Goal: Obtain resource: Obtain resource

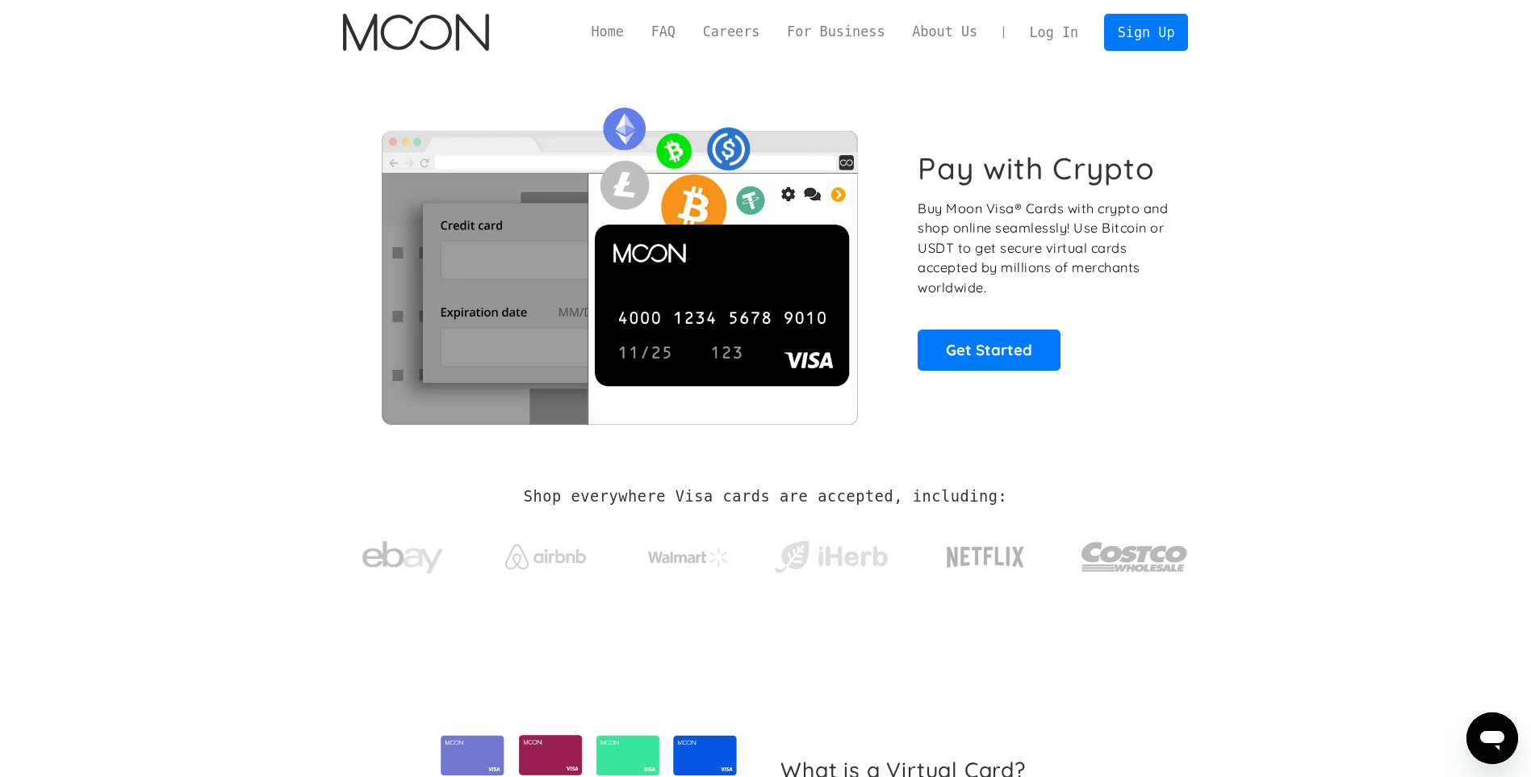
click at [1066, 32] on link "Log In" at bounding box center [1054, 33] width 76 height 36
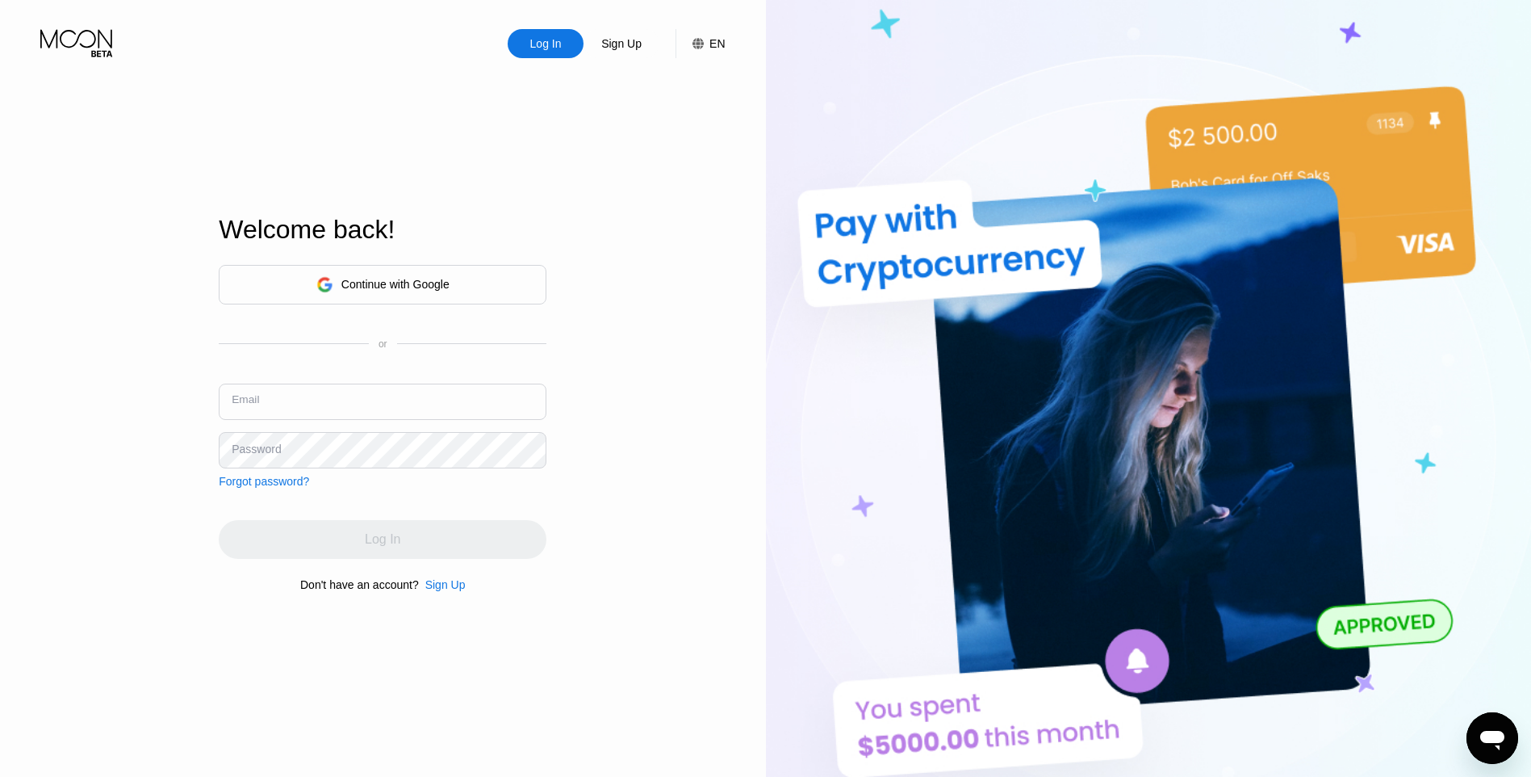
click at [279, 403] on input "text" at bounding box center [383, 401] width 328 height 36
type input "generalsp1688@gmail.com"
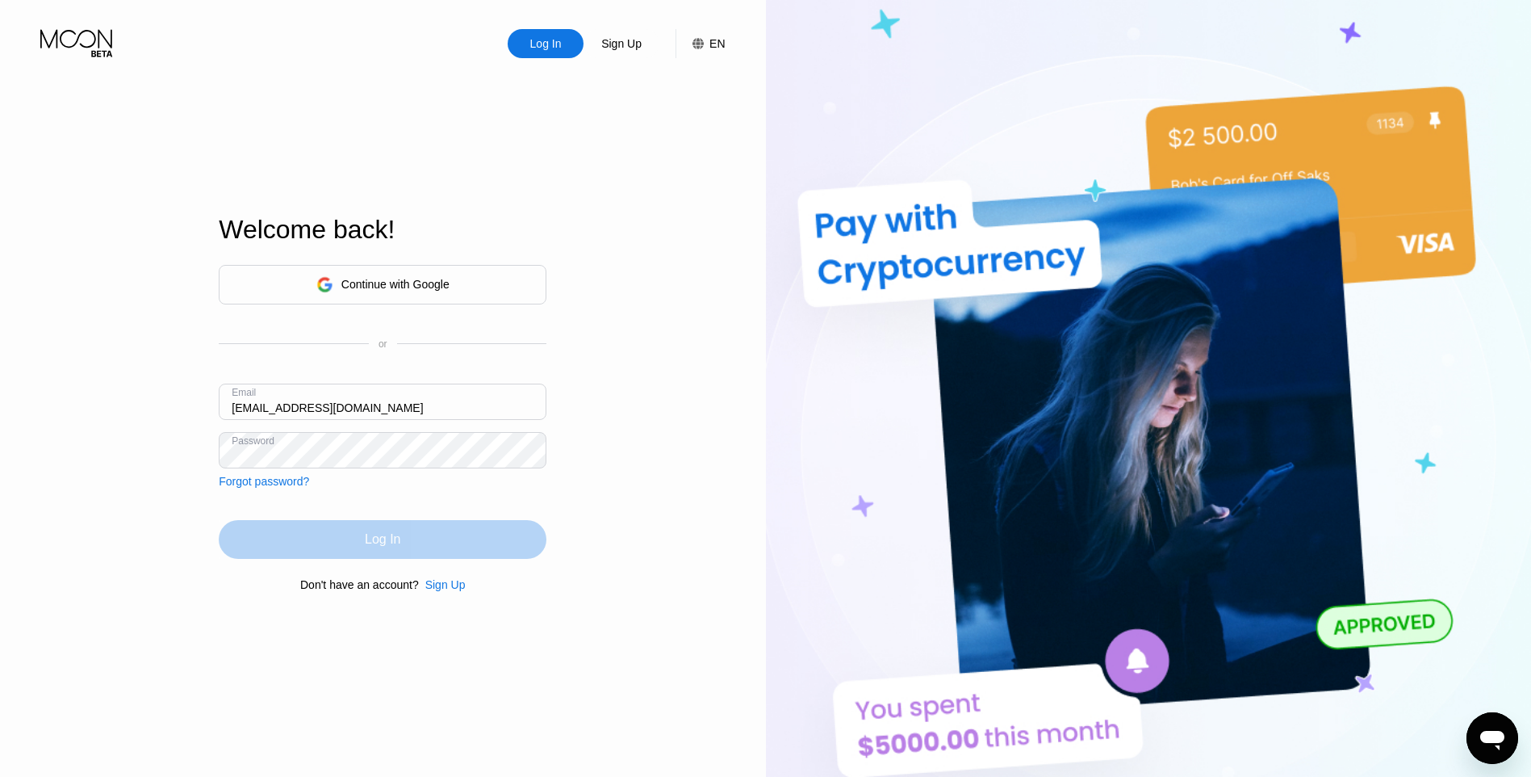
click at [400, 528] on div "Log In" at bounding box center [383, 539] width 328 height 39
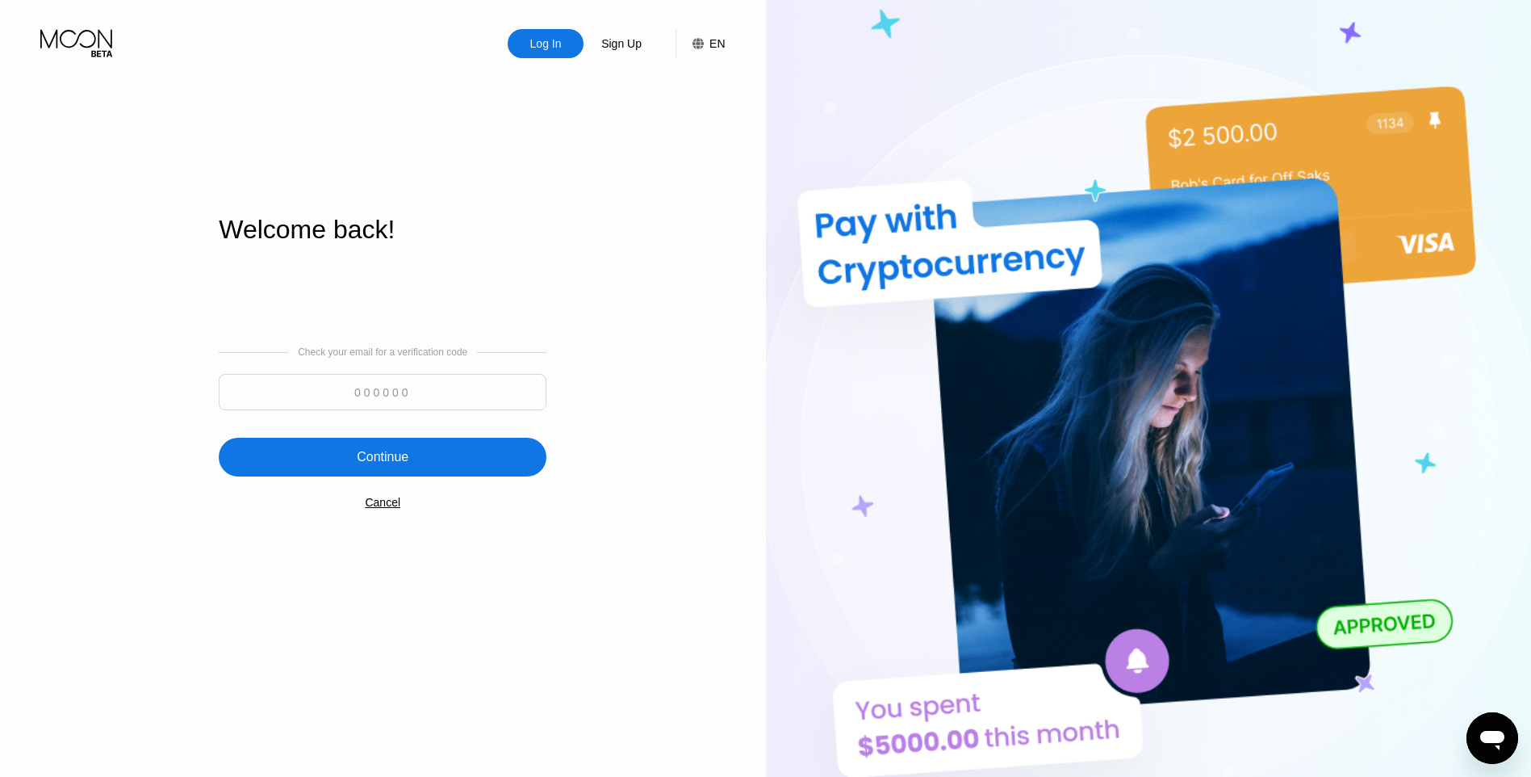
click at [394, 404] on input at bounding box center [383, 392] width 328 height 36
paste input "199881"
type input "199881"
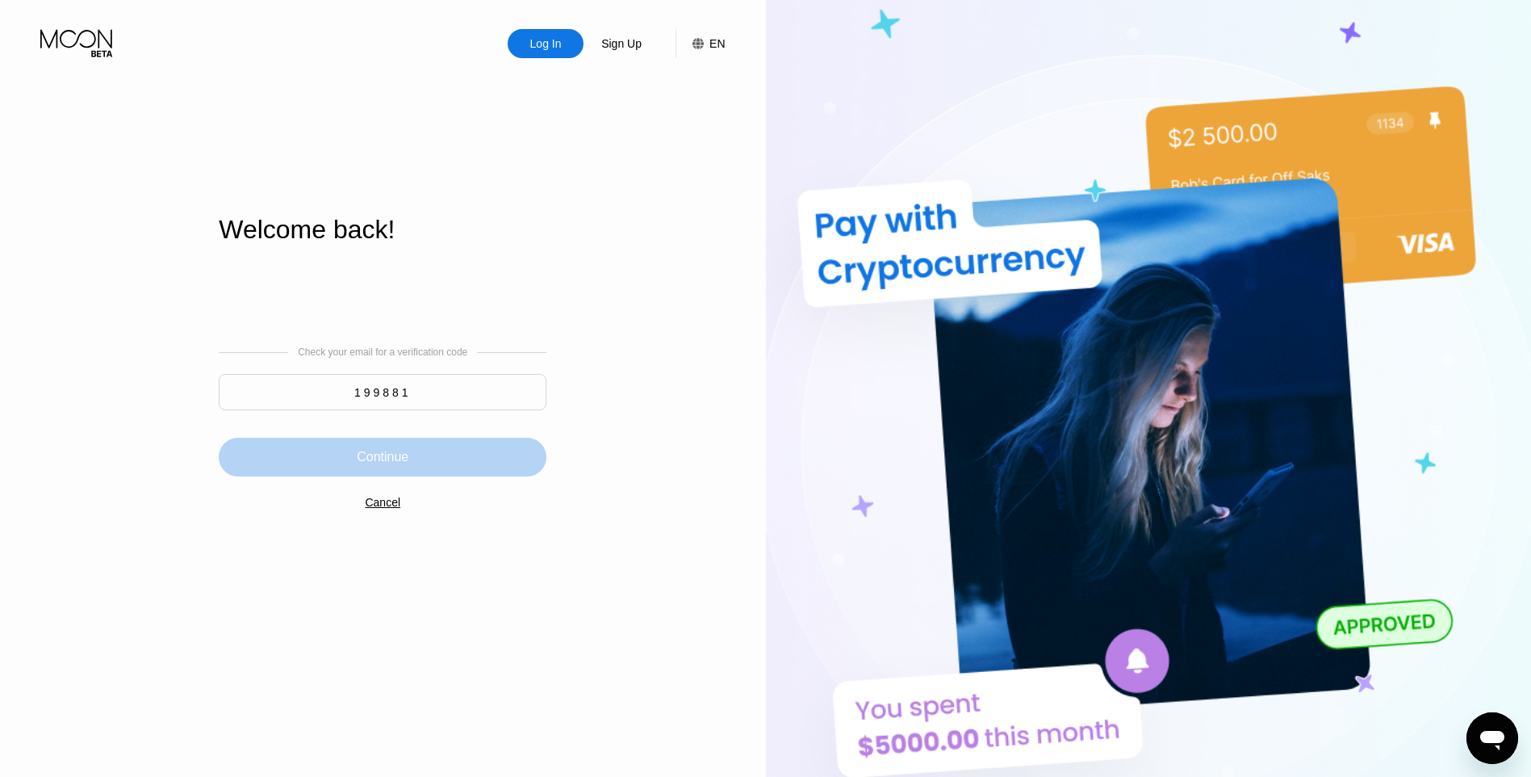
click at [425, 457] on div "Continue" at bounding box center [383, 457] width 328 height 39
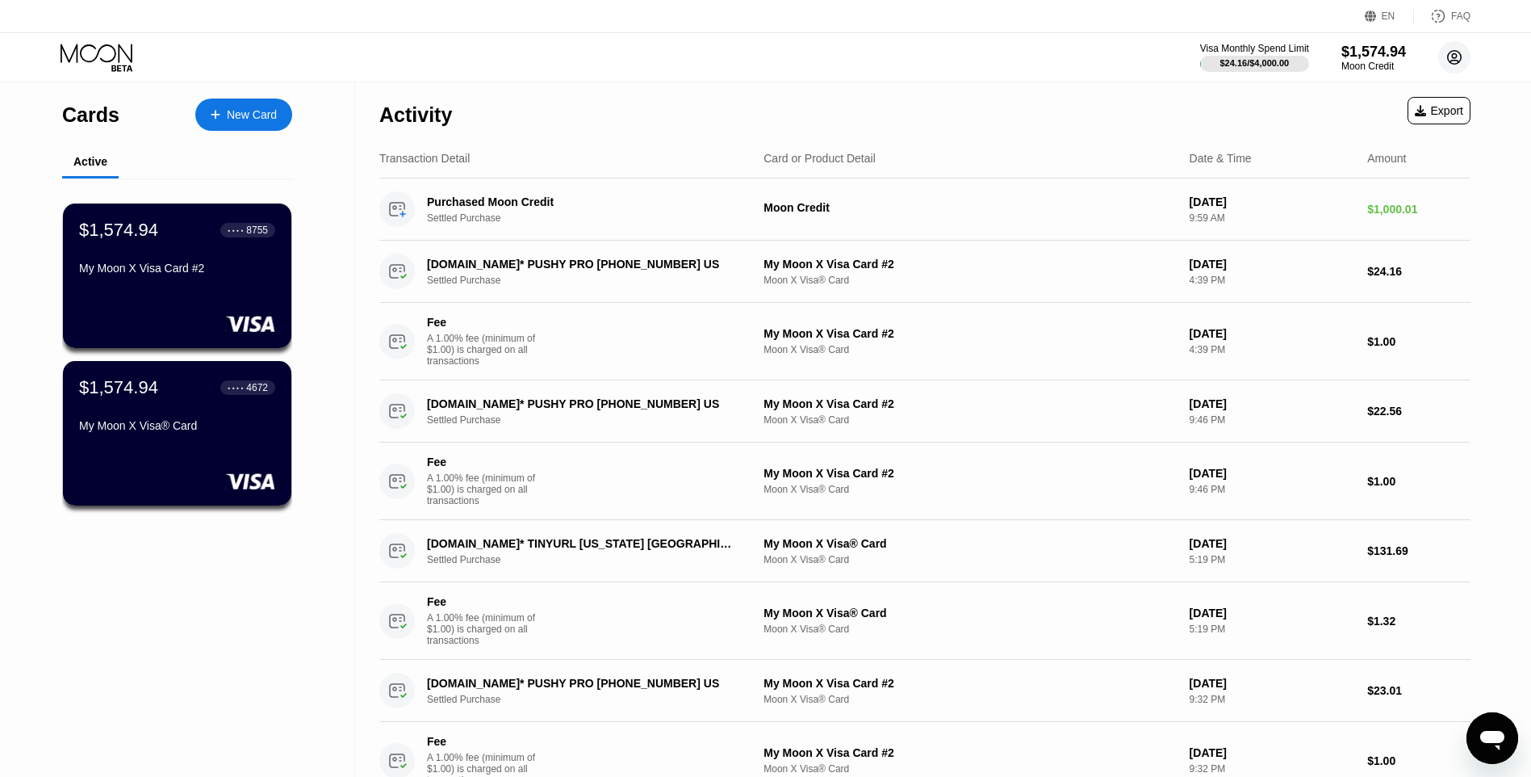
click at [1456, 59] on circle at bounding box center [1455, 57] width 32 height 32
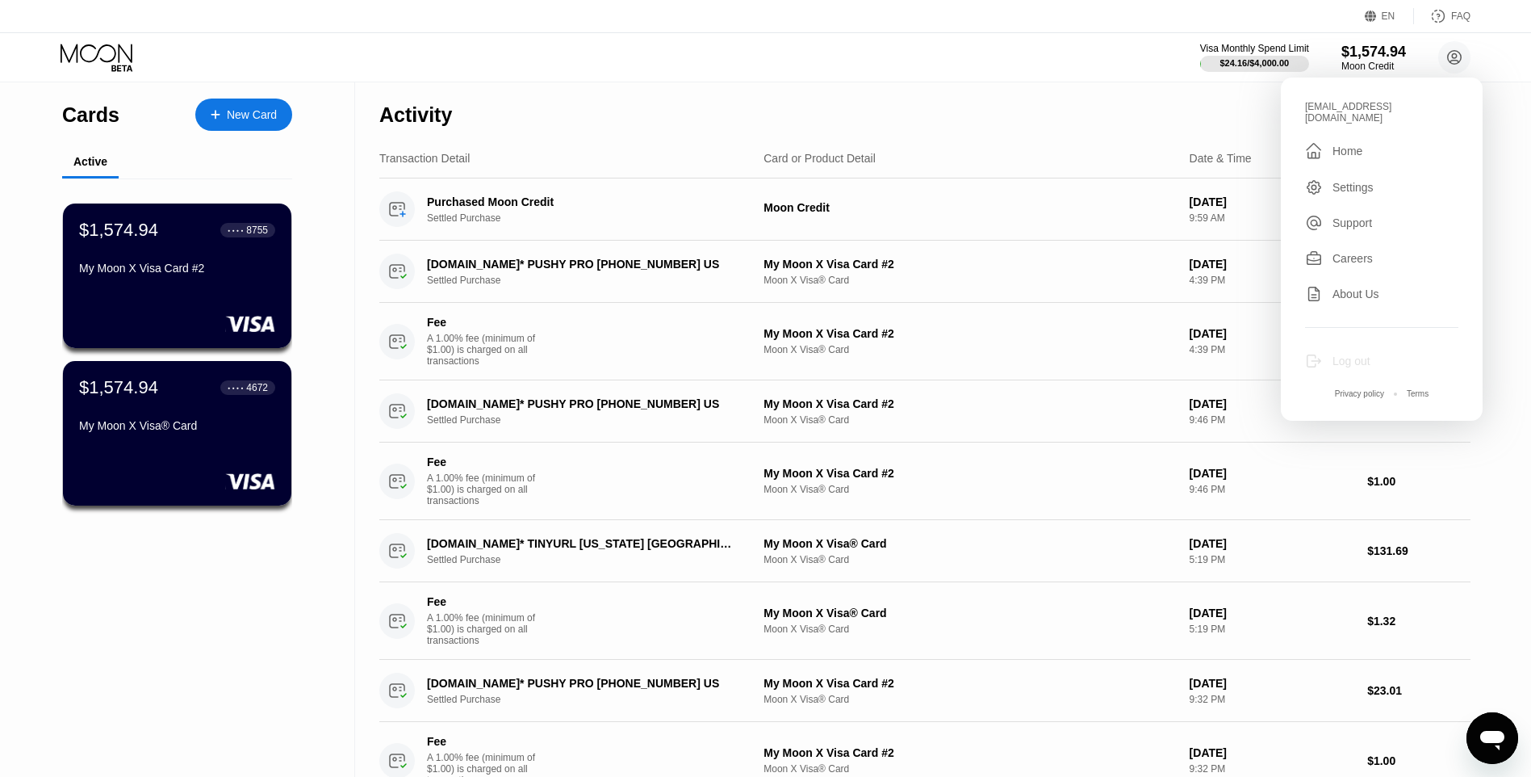
click at [1353, 354] on div "Log out" at bounding box center [1352, 360] width 38 height 13
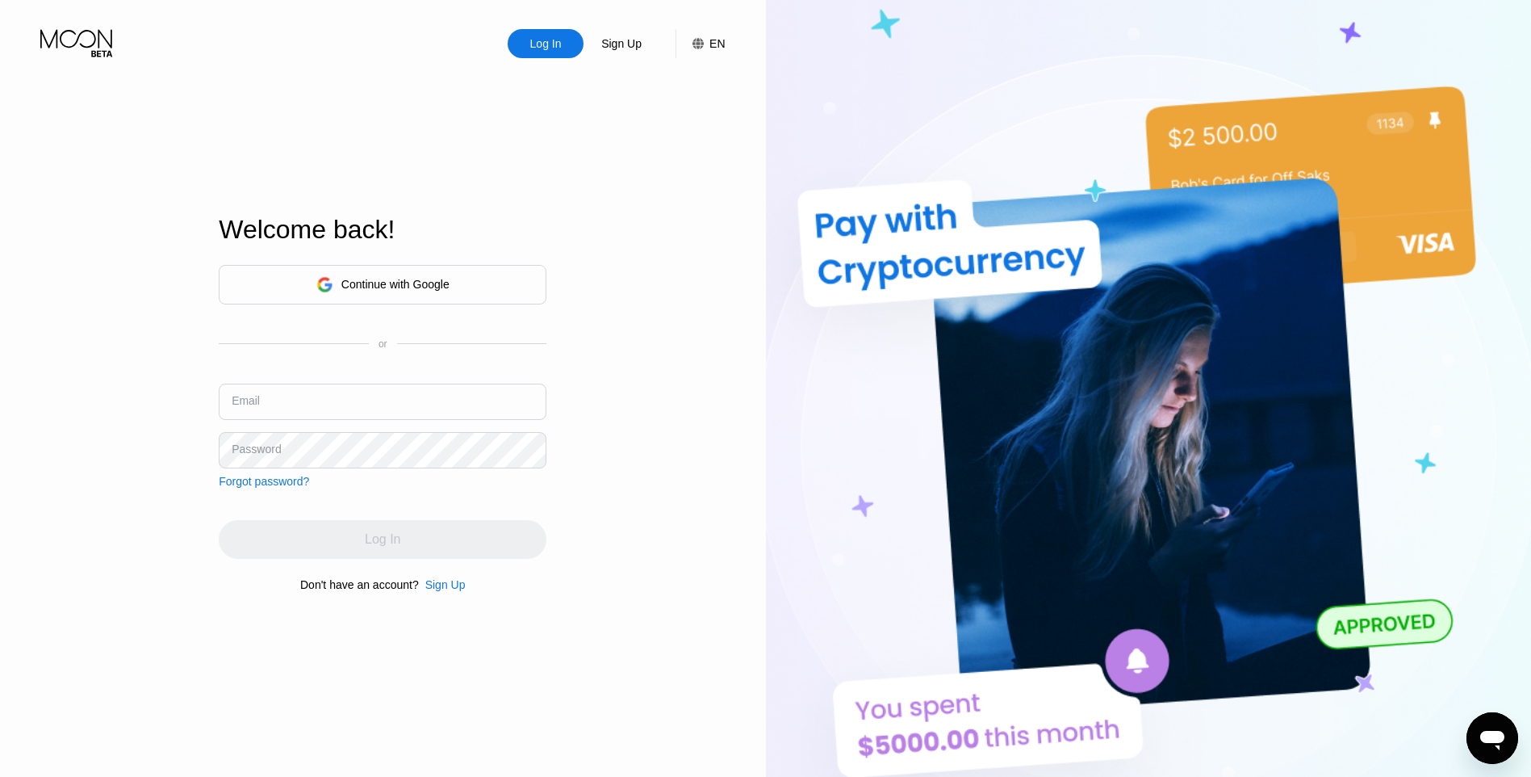
click at [332, 409] on input "text" at bounding box center [383, 401] width 328 height 36
type input "[EMAIL_ADDRESS][DOMAIN_NAME]"
click at [171, 446] on div "Log In Sign Up EN Language Select an item Save Welcome back! Continue with Goog…" at bounding box center [383, 427] width 766 height 854
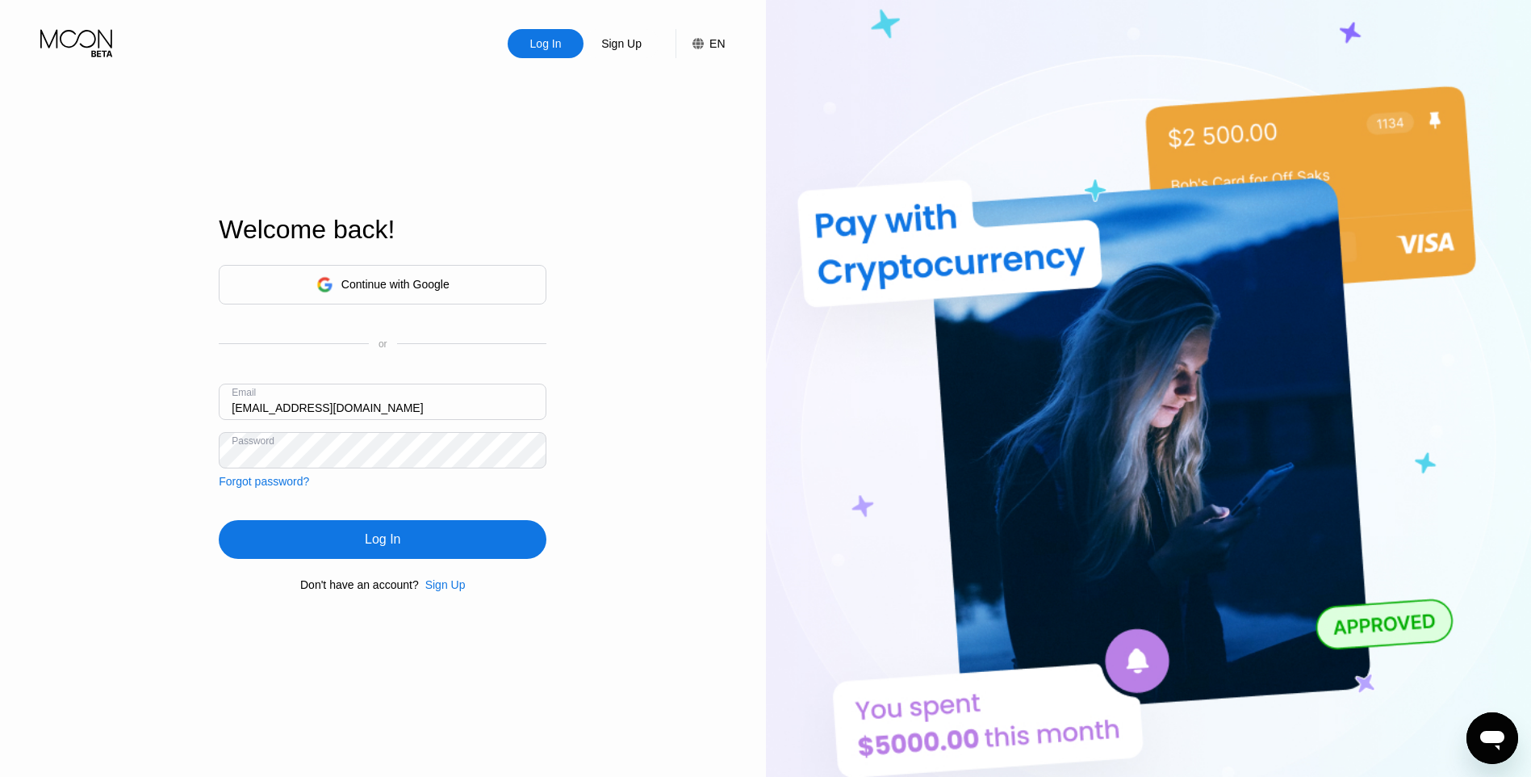
click at [434, 552] on div "Log In" at bounding box center [383, 539] width 328 height 39
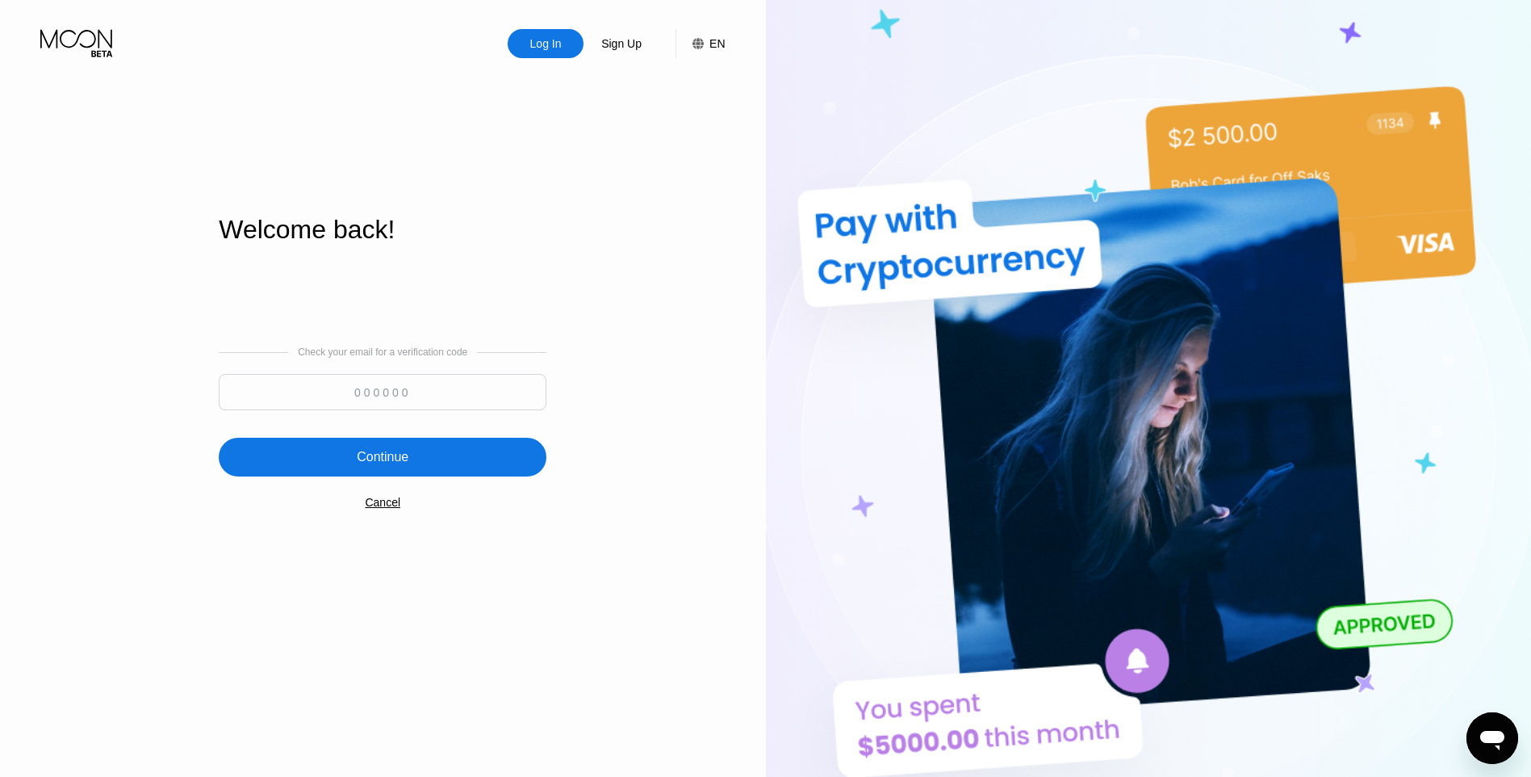
click at [399, 403] on input at bounding box center [383, 392] width 328 height 36
paste input "121963"
type input "121963"
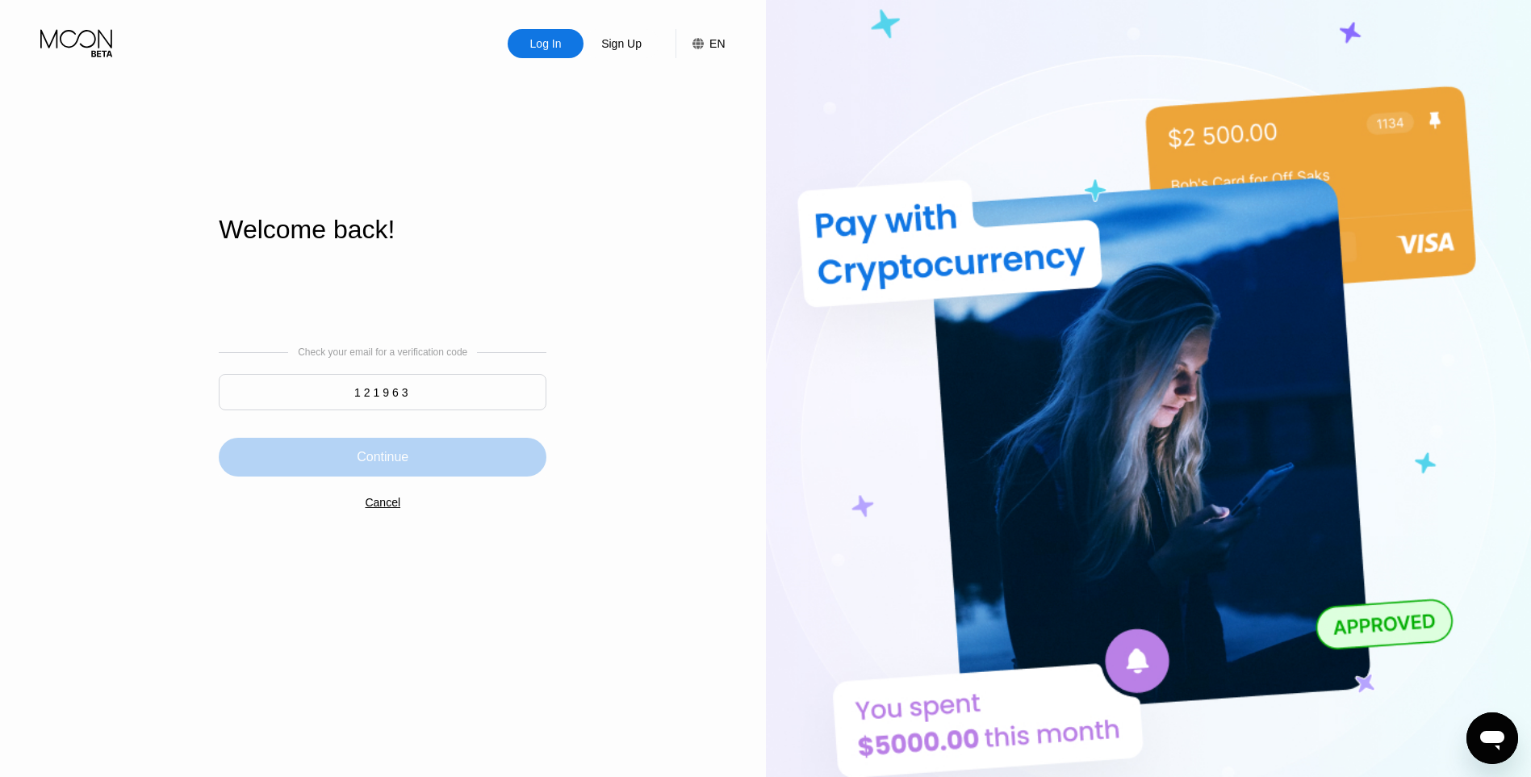
click at [393, 465] on div "Continue" at bounding box center [383, 457] width 52 height 16
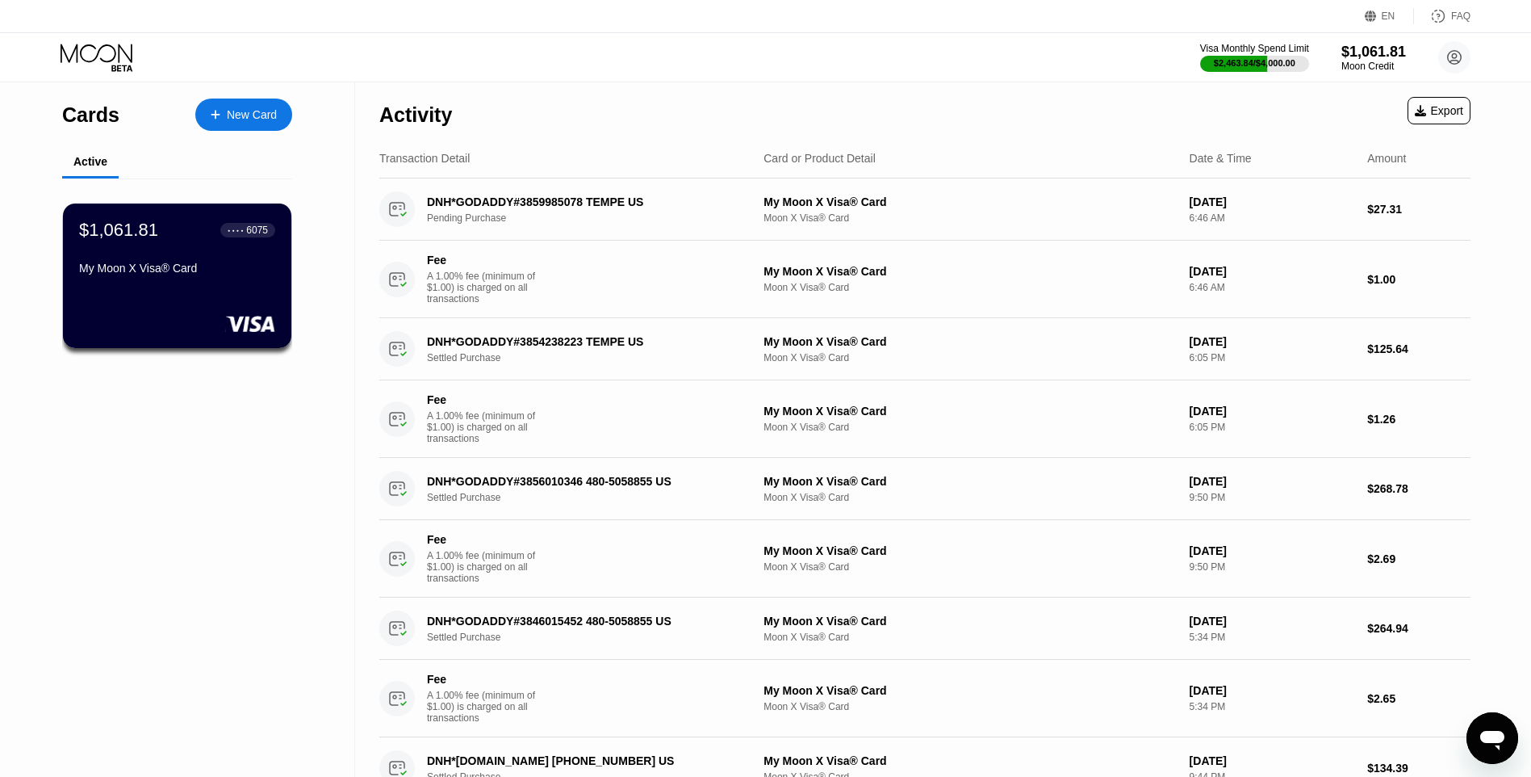
click at [1452, 111] on div "Export" at bounding box center [1439, 110] width 48 height 13
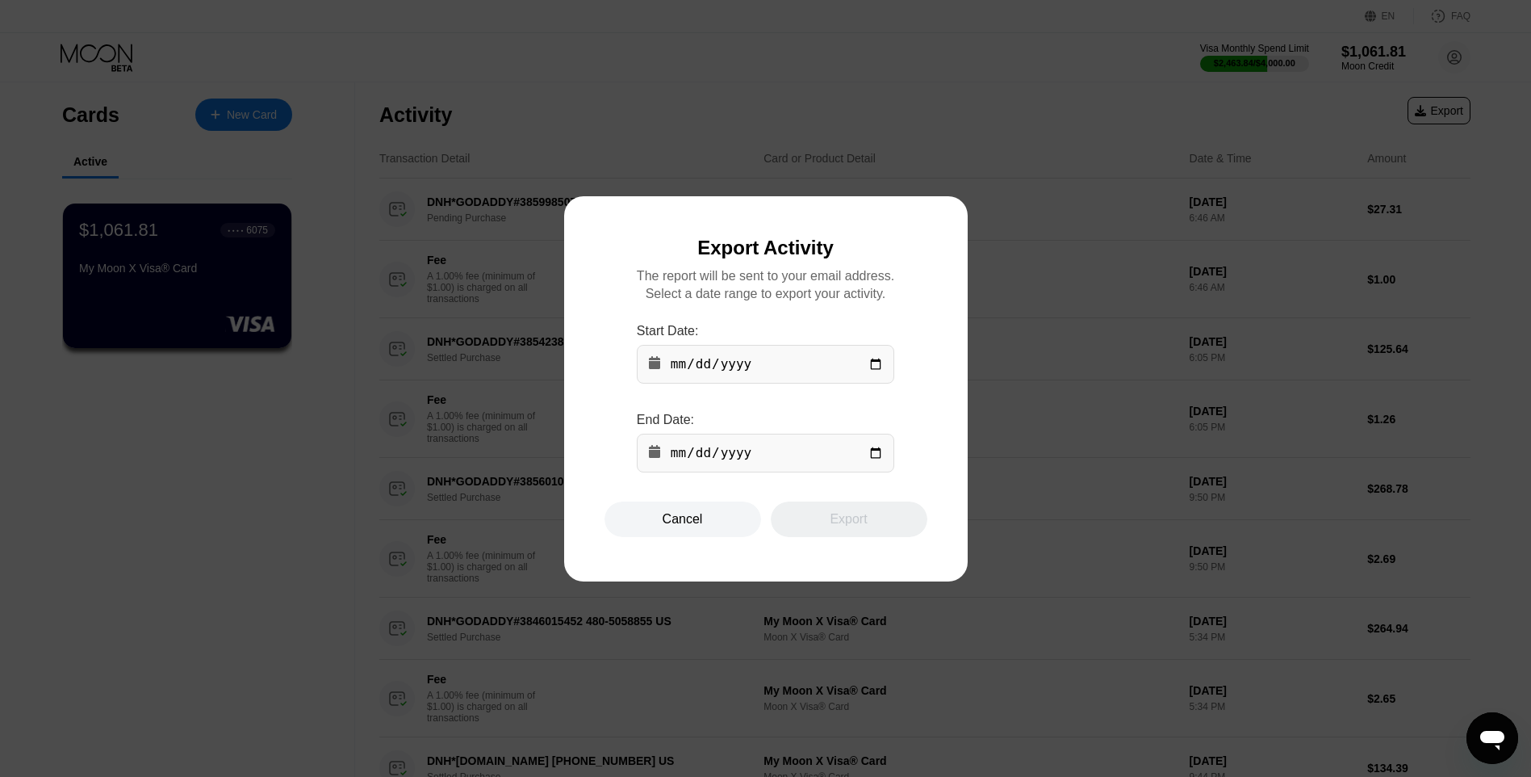
click at [719, 365] on input "date" at bounding box center [766, 364] width 258 height 39
click at [873, 364] on input "date" at bounding box center [766, 364] width 258 height 39
type input "[DATE]"
click at [871, 460] on input "date" at bounding box center [766, 453] width 258 height 39
type input "[DATE]"
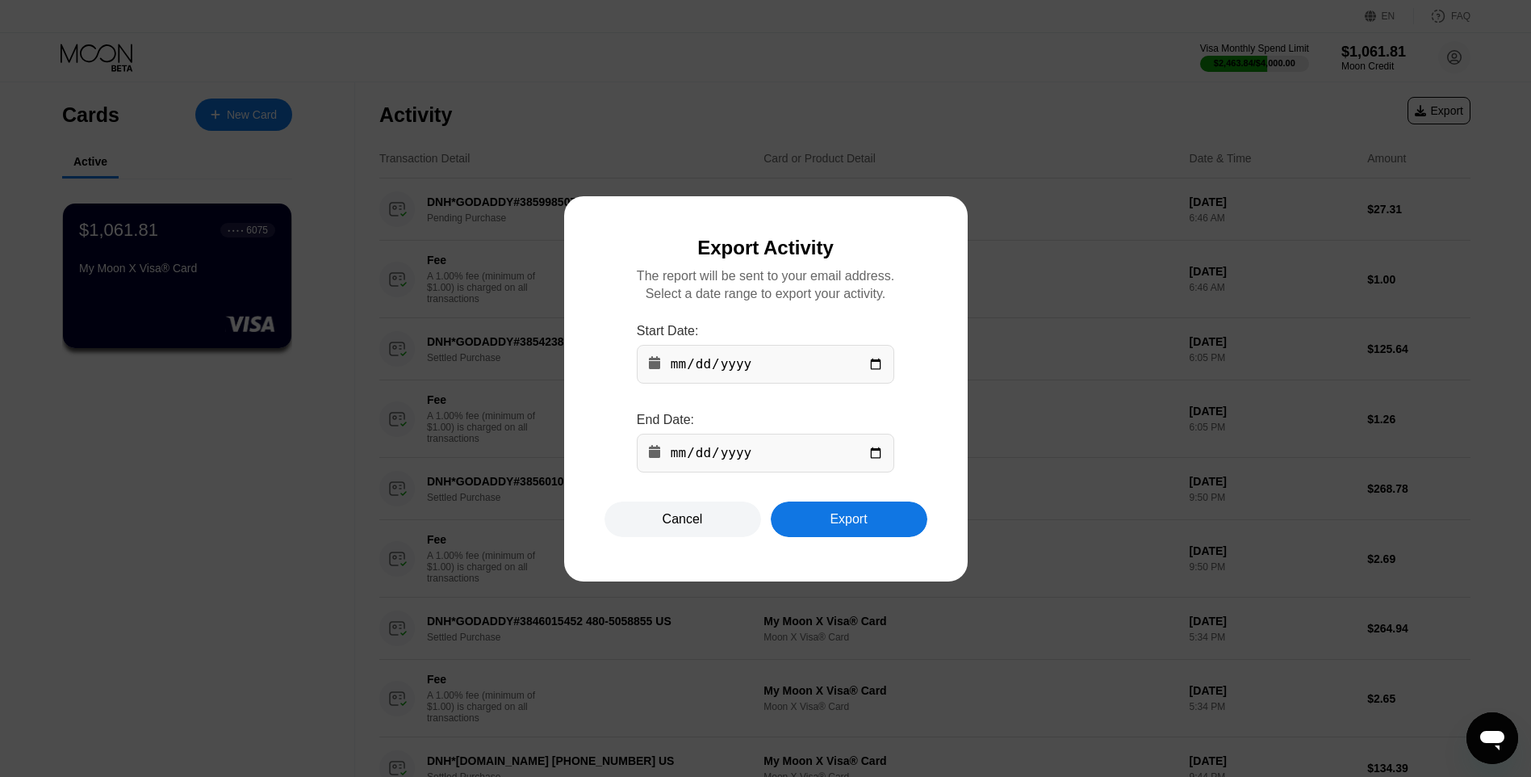
click at [833, 527] on div "Export" at bounding box center [848, 519] width 37 height 16
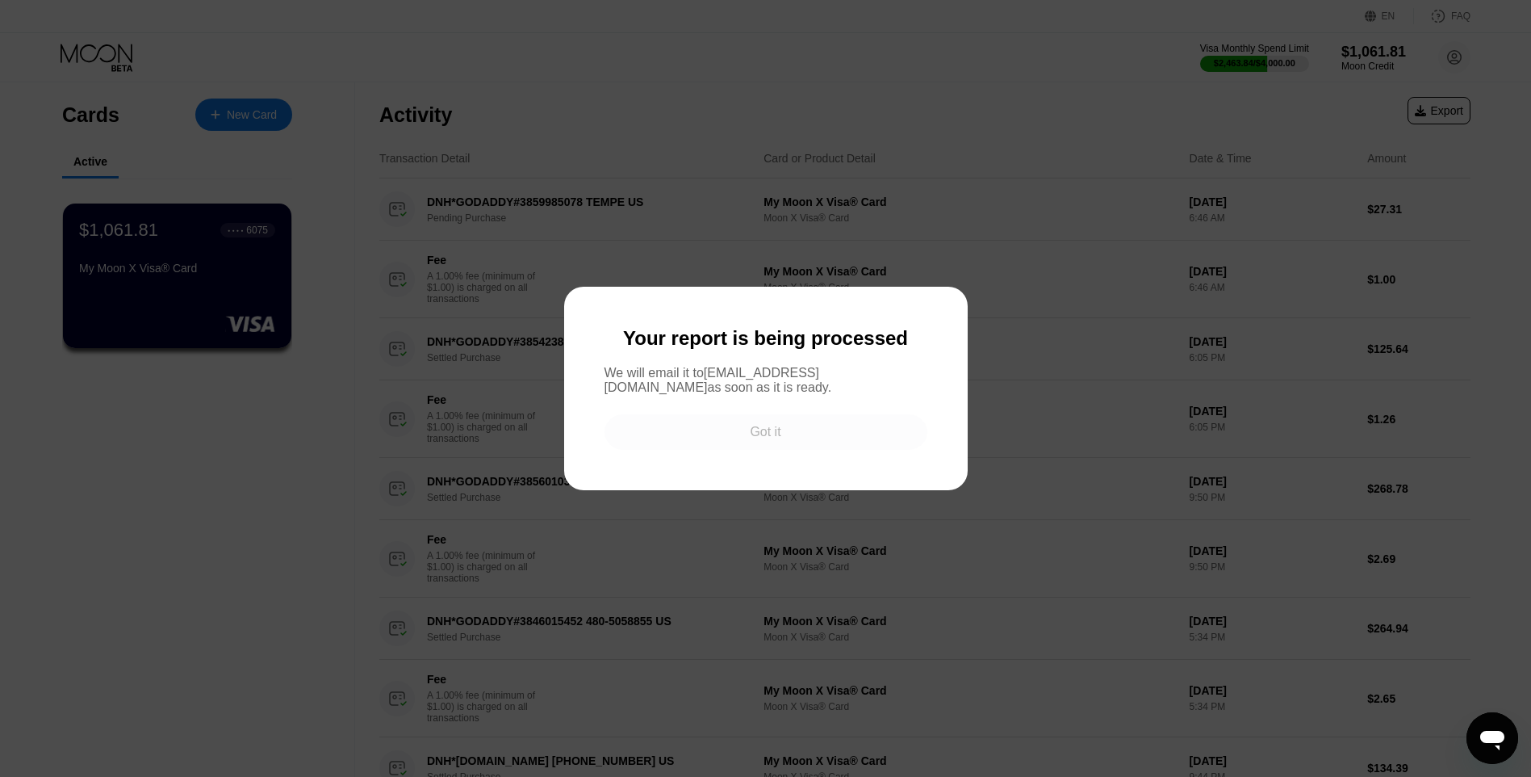
click at [752, 434] on div "Got it" at bounding box center [765, 432] width 31 height 16
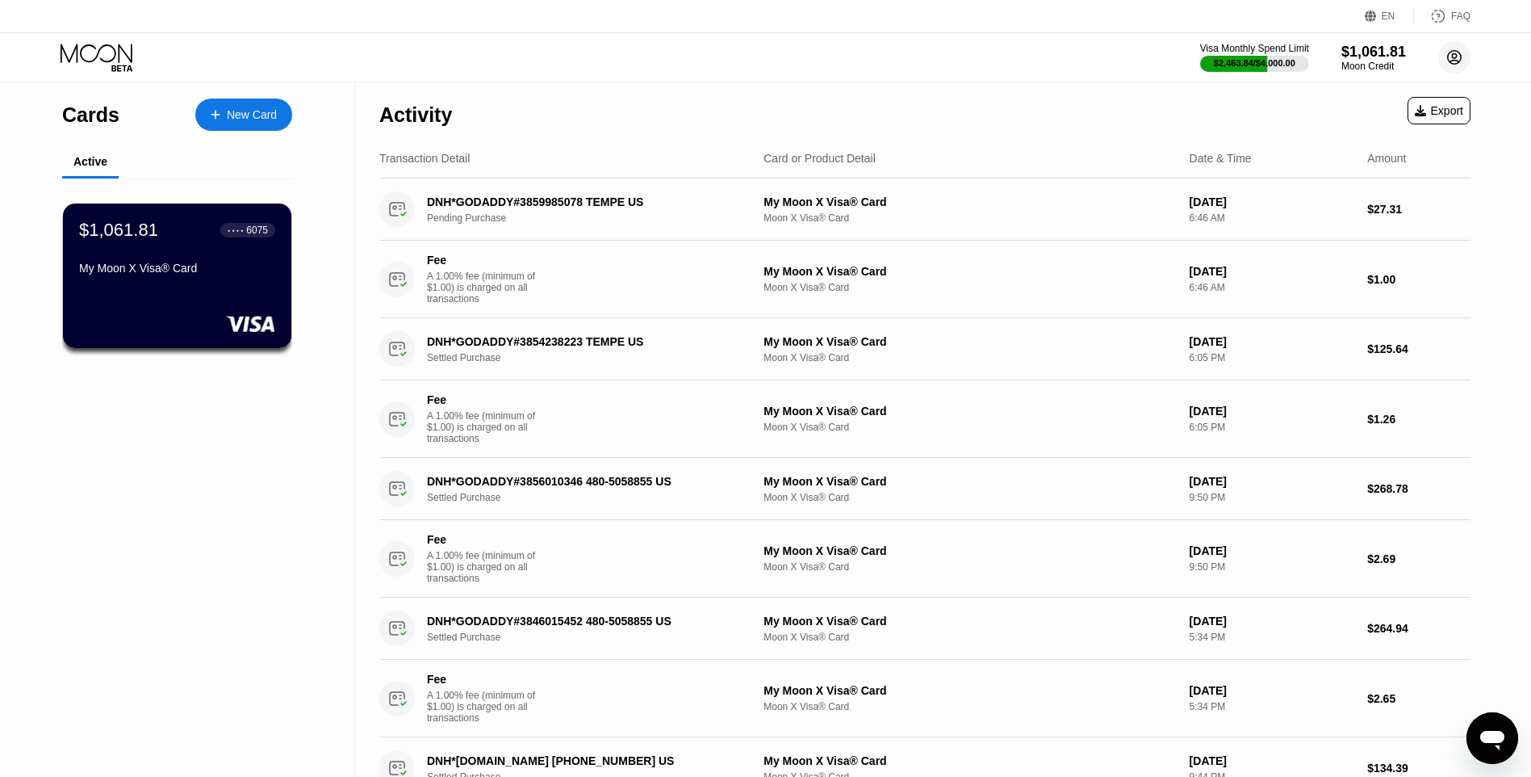
click at [1455, 57] on icon at bounding box center [1455, 57] width 32 height 32
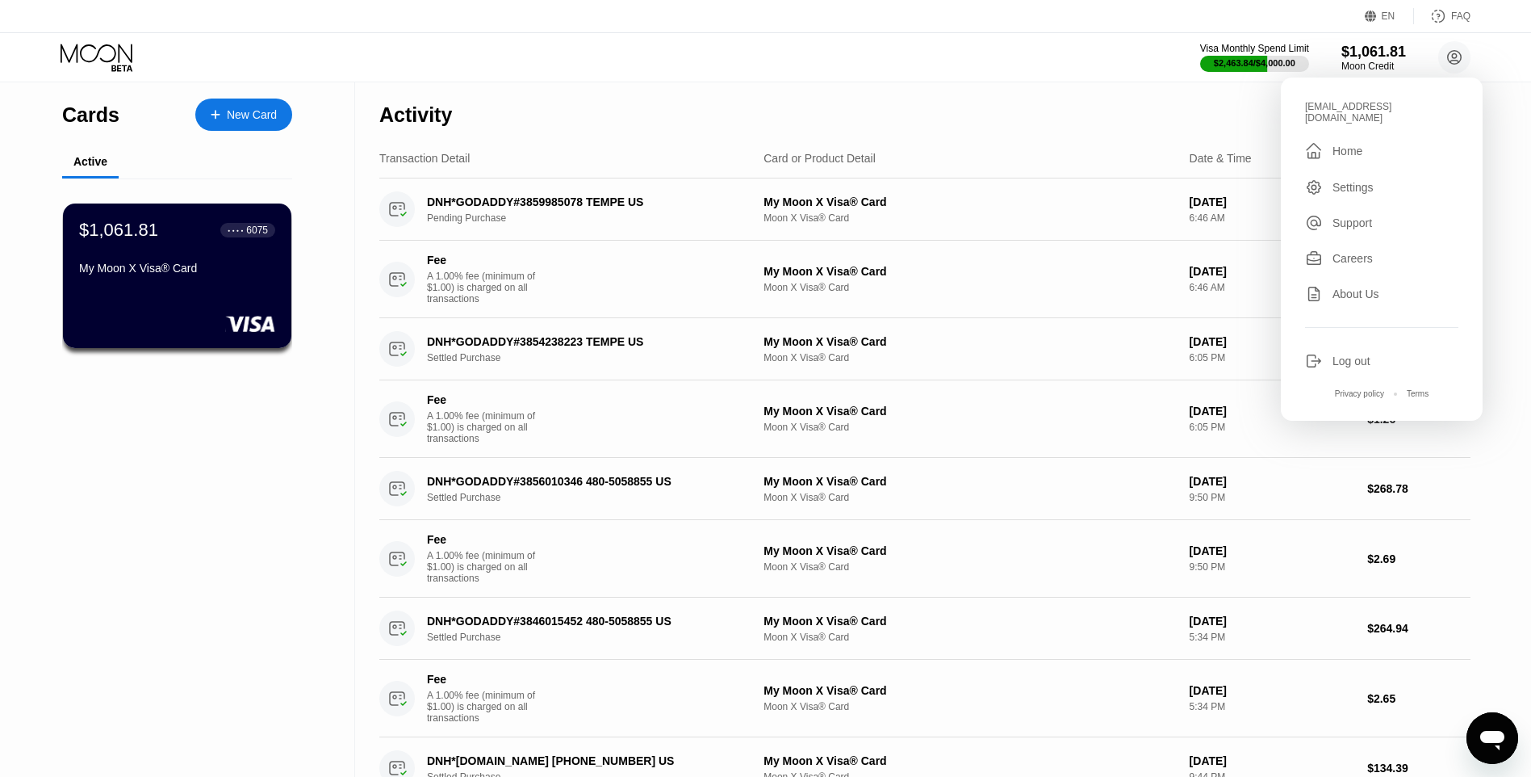
click at [1359, 354] on div "Log out" at bounding box center [1352, 360] width 38 height 13
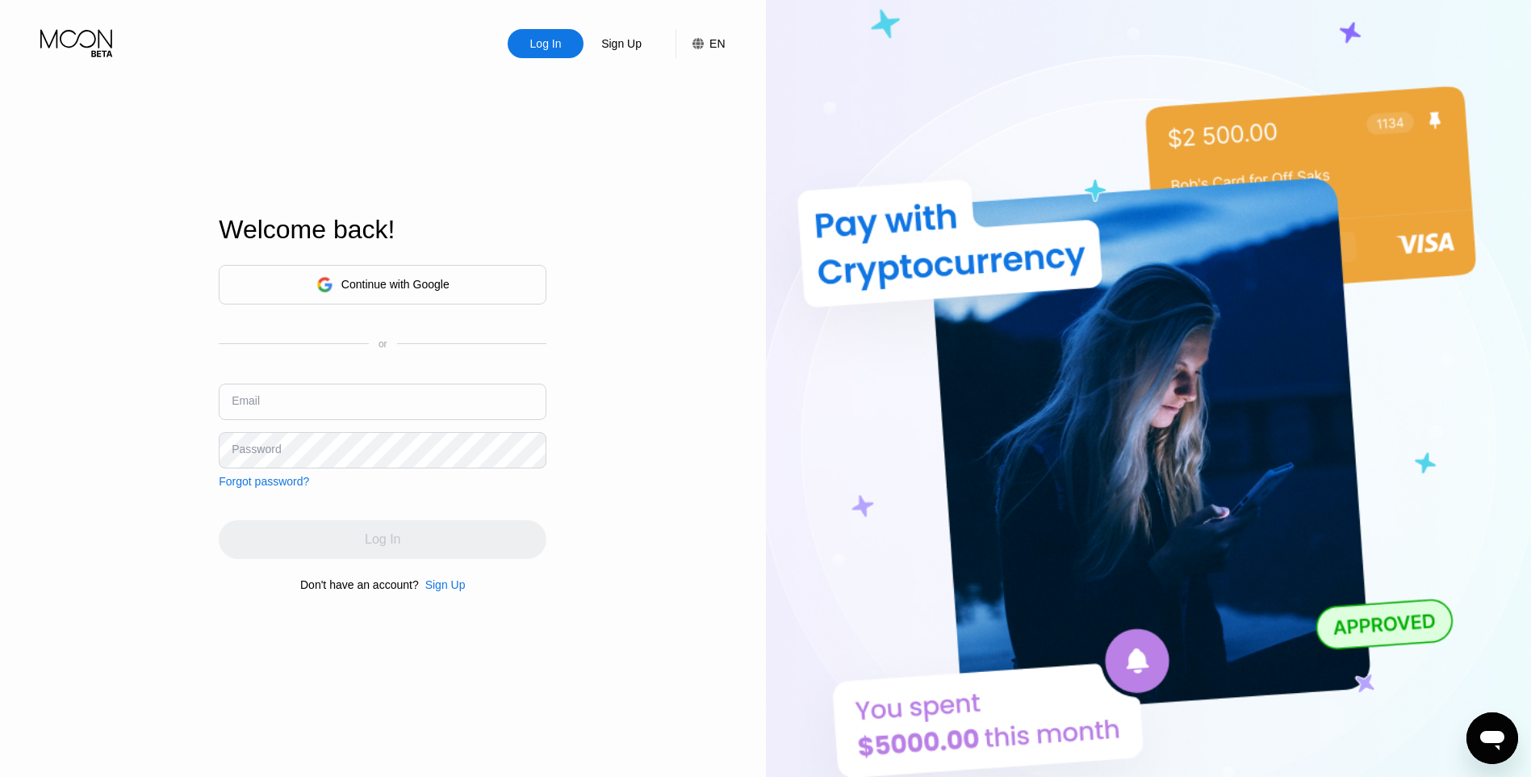
click at [294, 406] on input "text" at bounding box center [383, 401] width 328 height 36
type input "happyhorsejoy@gmail.com"
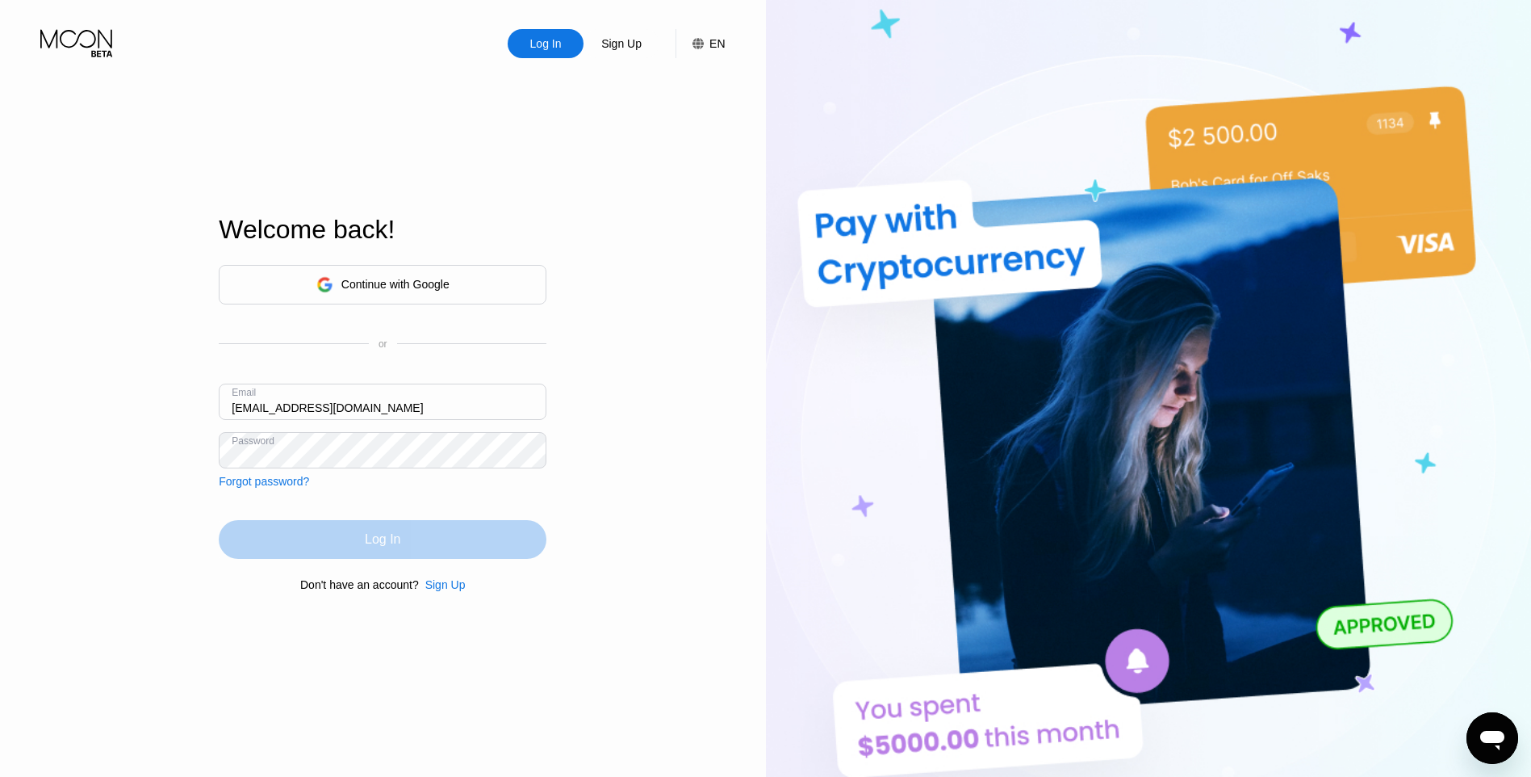
click at [400, 542] on div "Log In" at bounding box center [383, 539] width 328 height 39
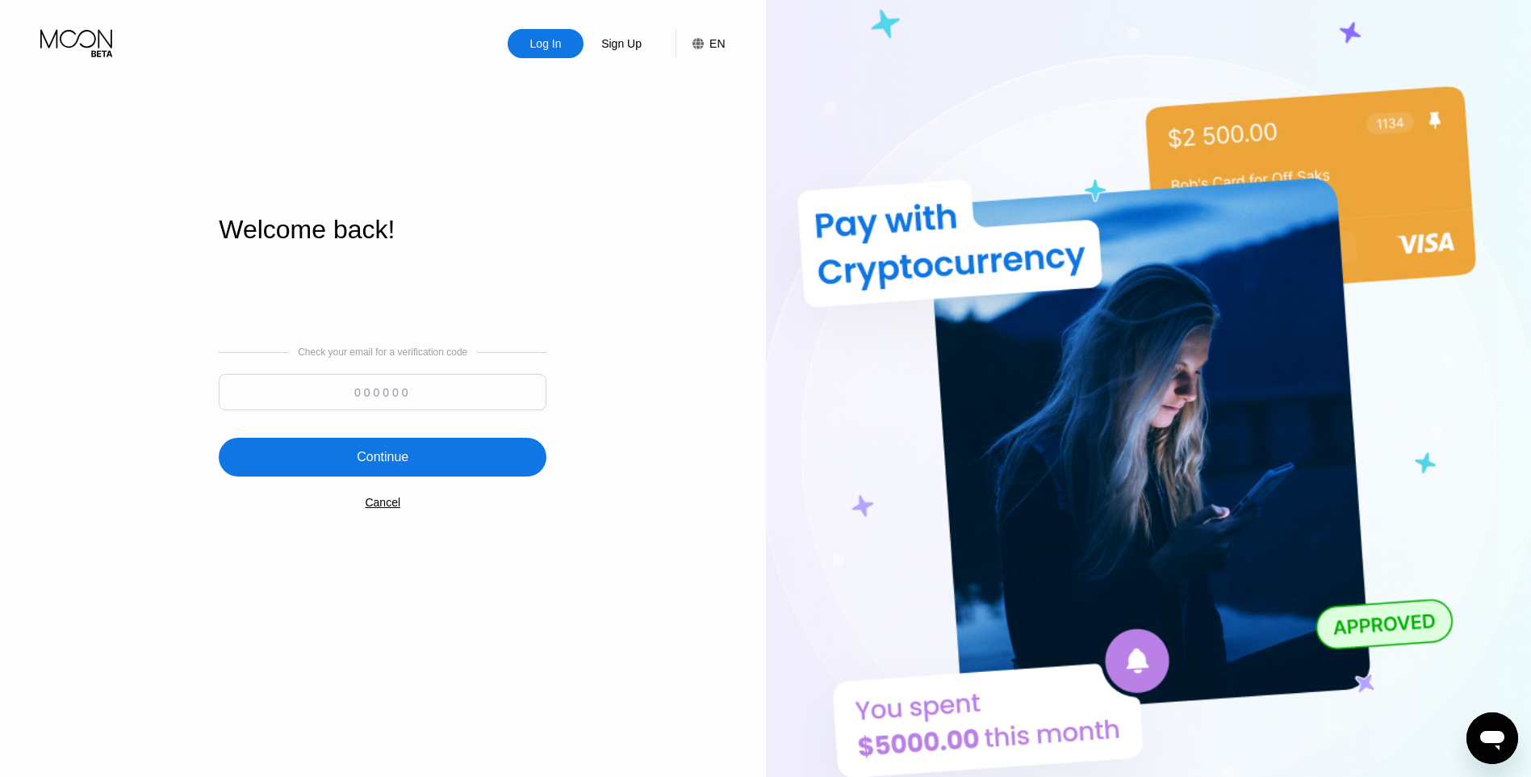
drag, startPoint x: 380, startPoint y: 406, endPoint x: 381, endPoint y: 417, distance: 11.3
click at [379, 406] on input at bounding box center [383, 392] width 328 height 36
paste input "238517"
type input "238517"
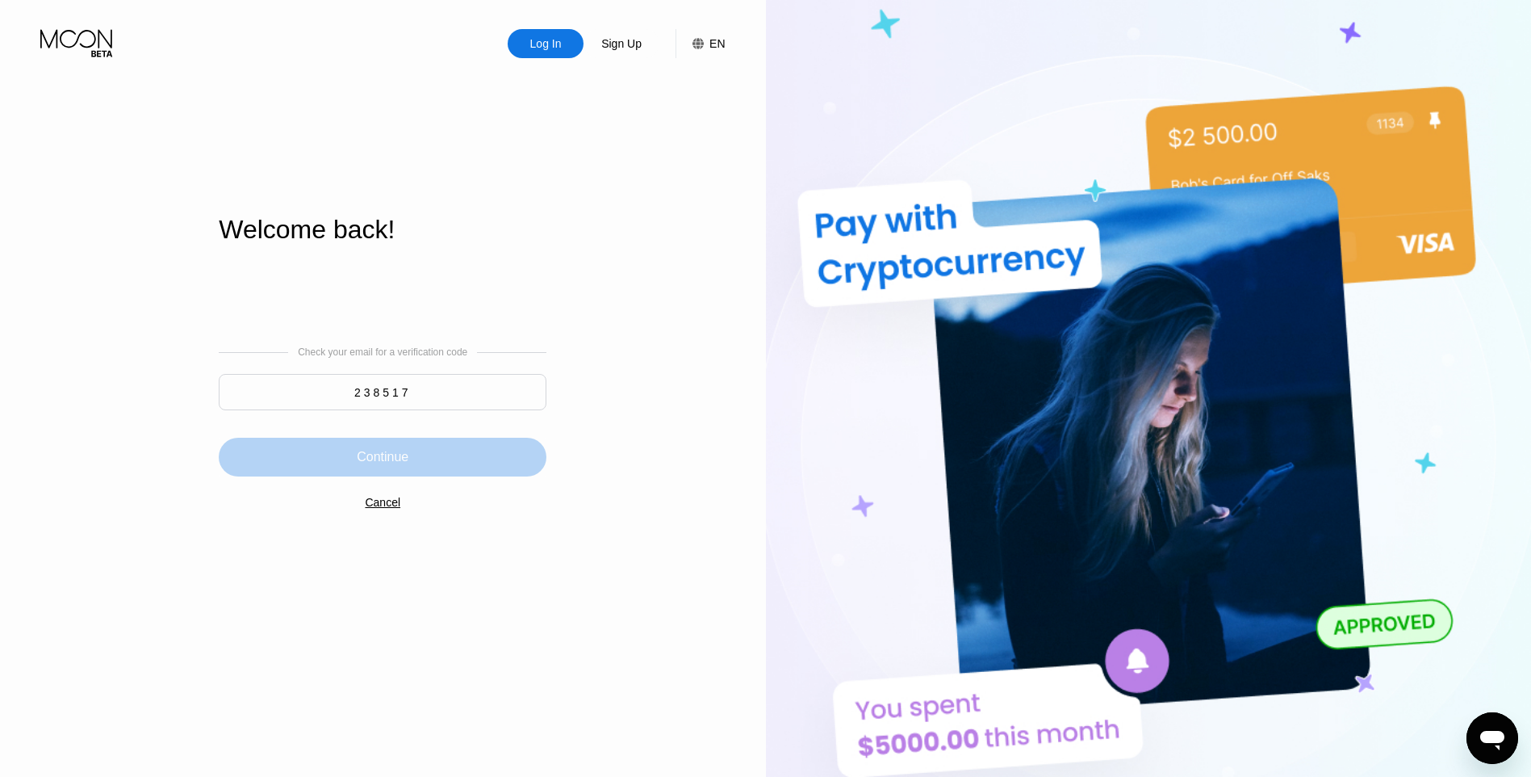
click at [369, 462] on div "Continue" at bounding box center [383, 457] width 52 height 16
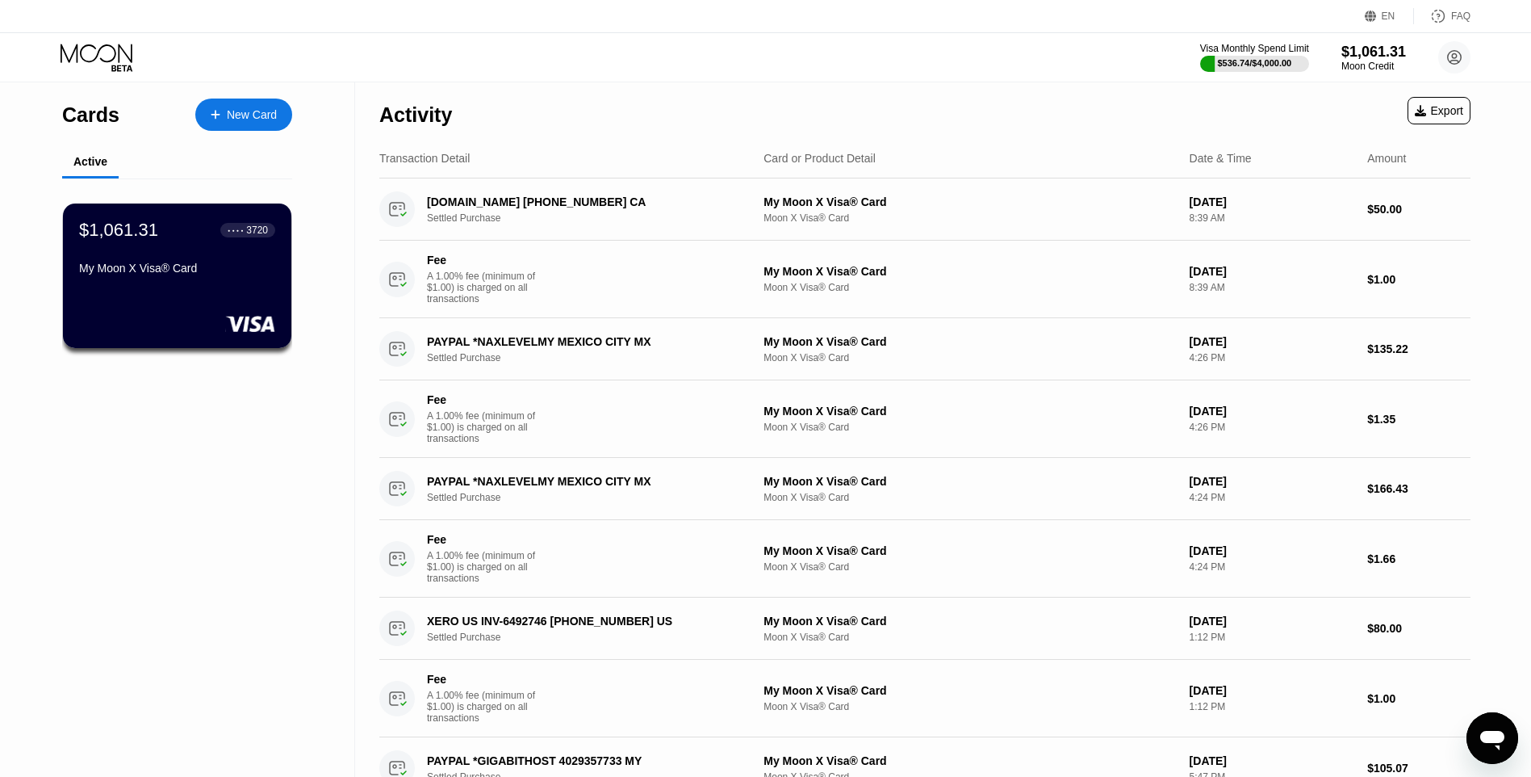
click at [1439, 111] on div "Export" at bounding box center [1439, 110] width 48 height 13
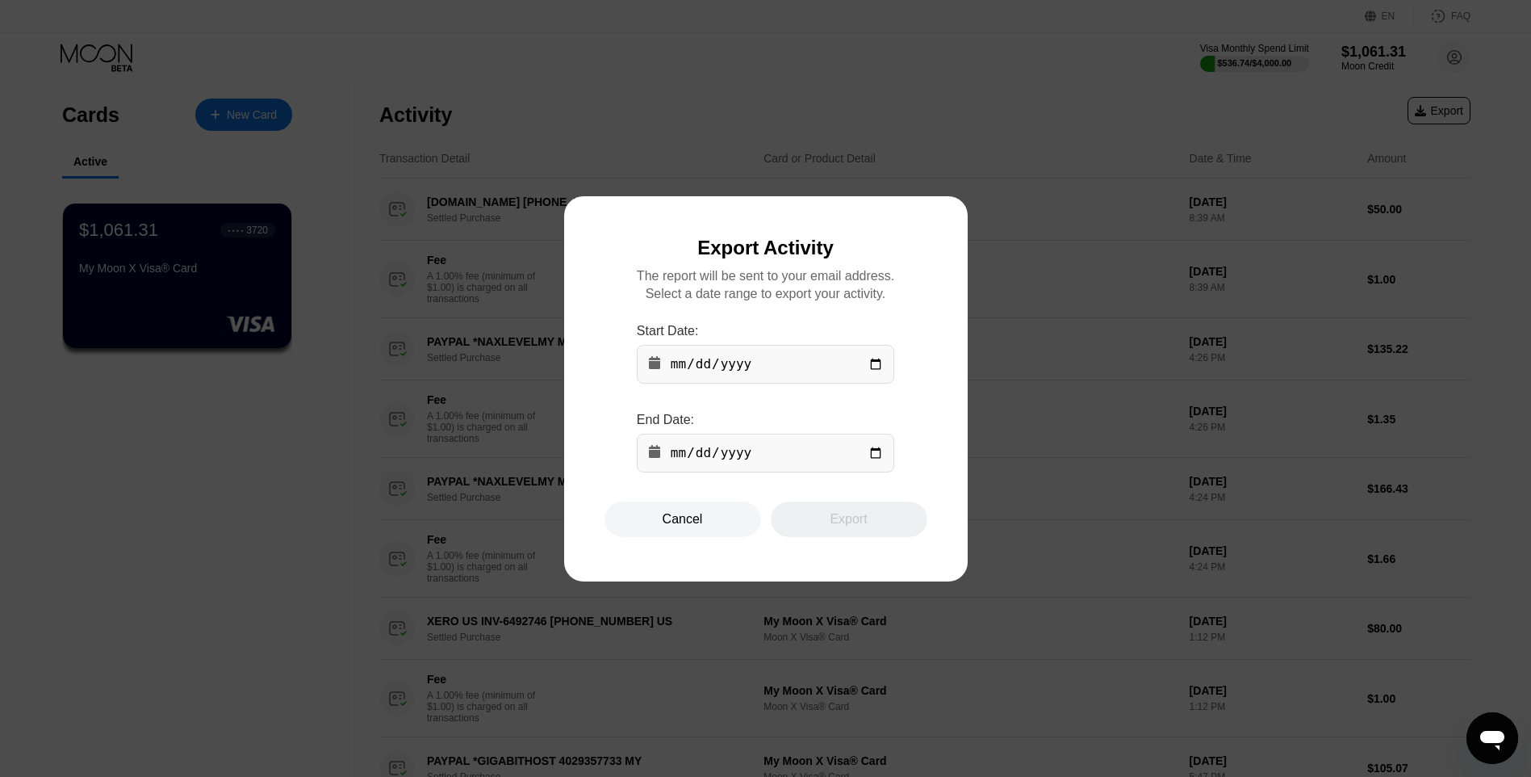
click at [883, 364] on input "date" at bounding box center [766, 364] width 258 height 39
type input "[DATE]"
click at [870, 459] on input "date" at bounding box center [766, 453] width 258 height 39
type input "[DATE]"
click at [844, 527] on div "Export" at bounding box center [848, 519] width 37 height 16
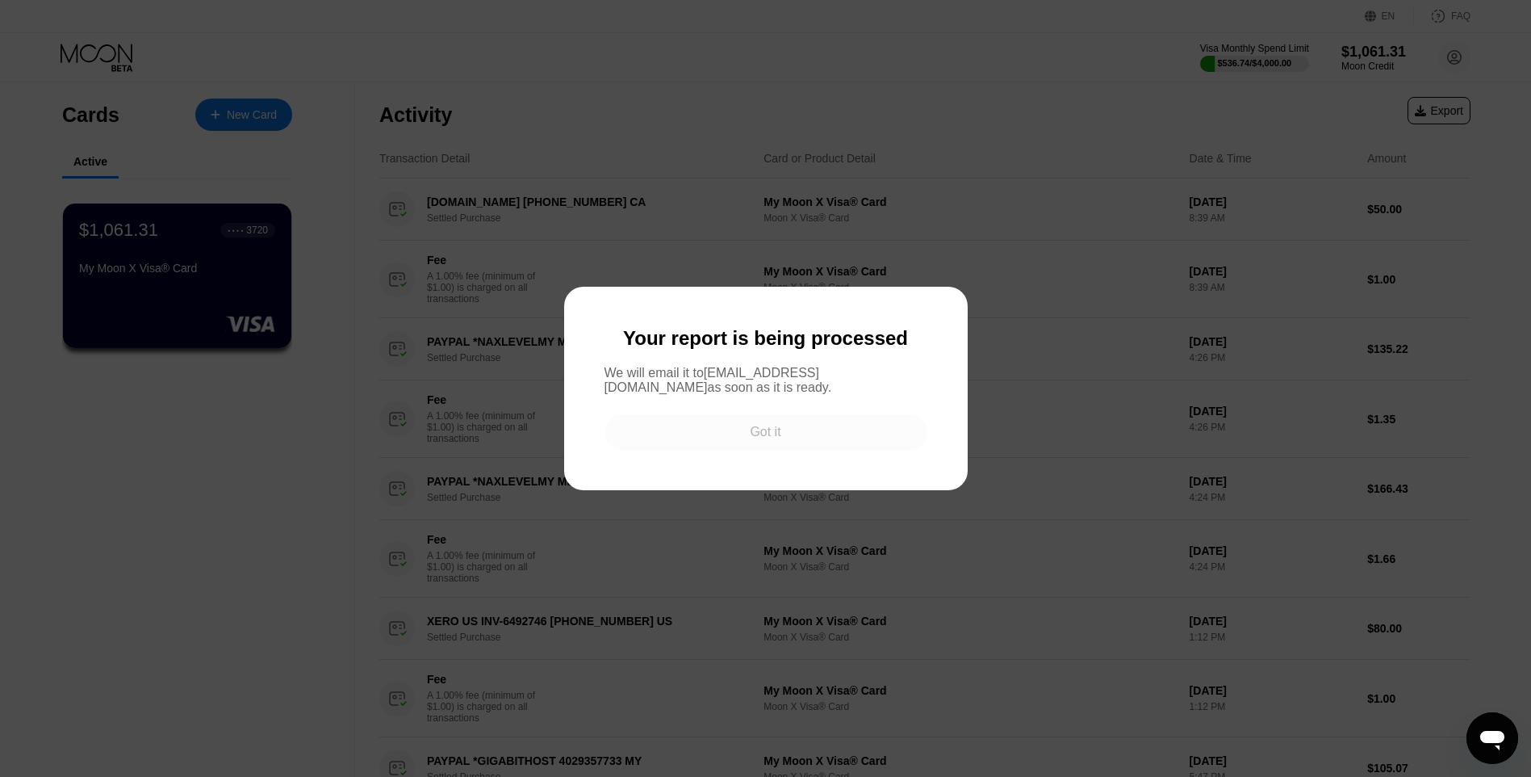
click at [751, 434] on div "Got it" at bounding box center [765, 432] width 31 height 16
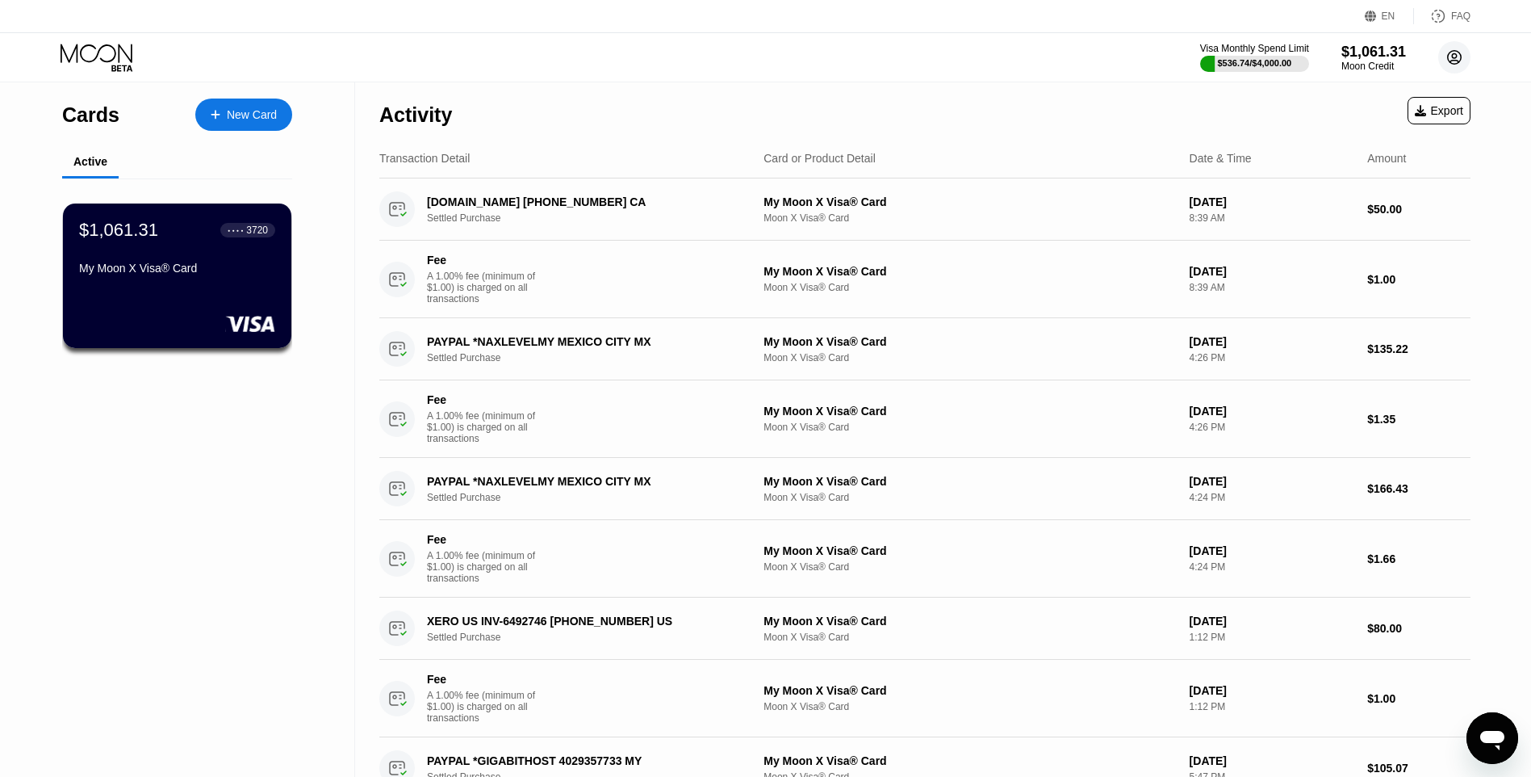
click at [1450, 60] on circle at bounding box center [1455, 57] width 32 height 32
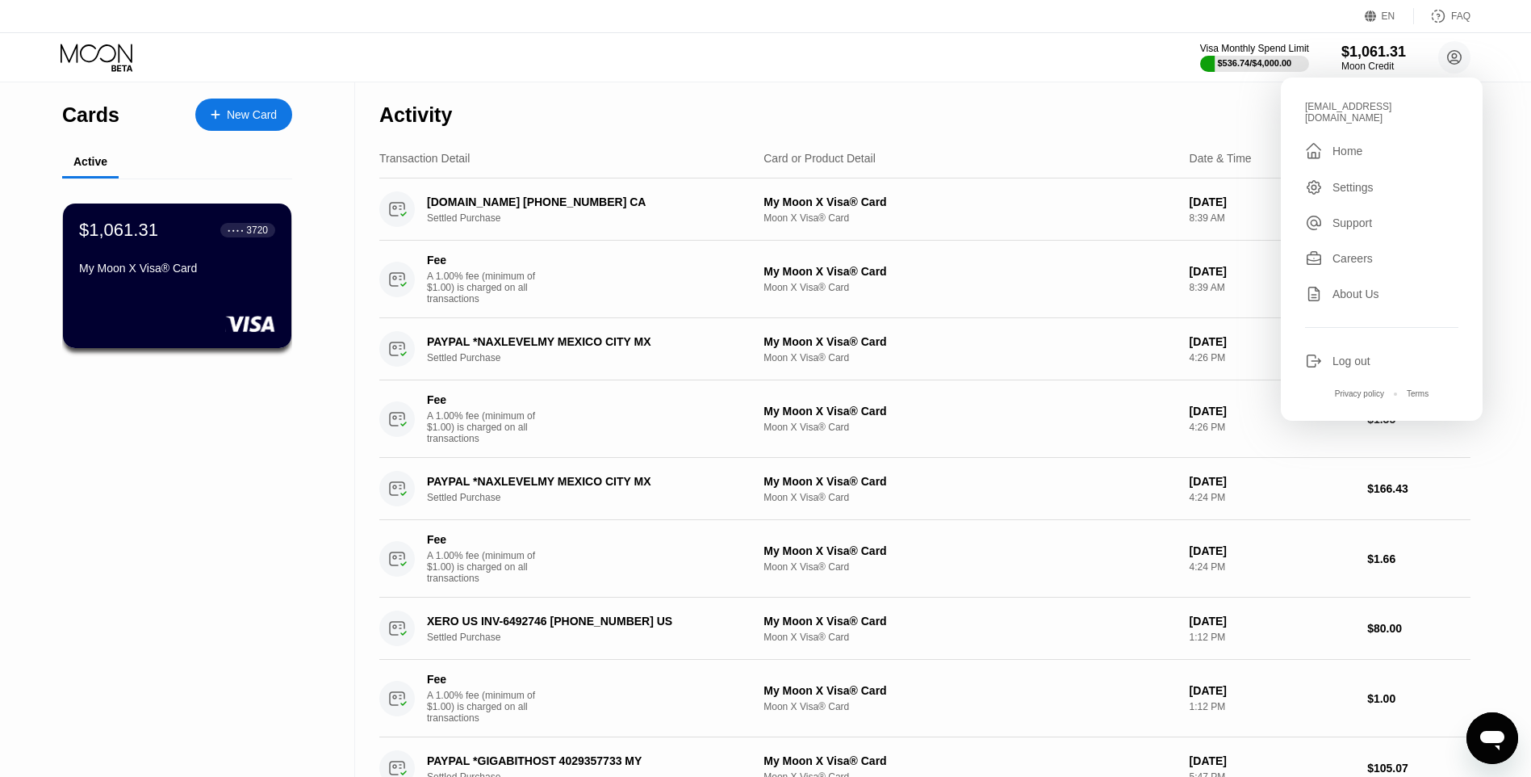
click at [1357, 354] on div "Log out" at bounding box center [1352, 360] width 38 height 13
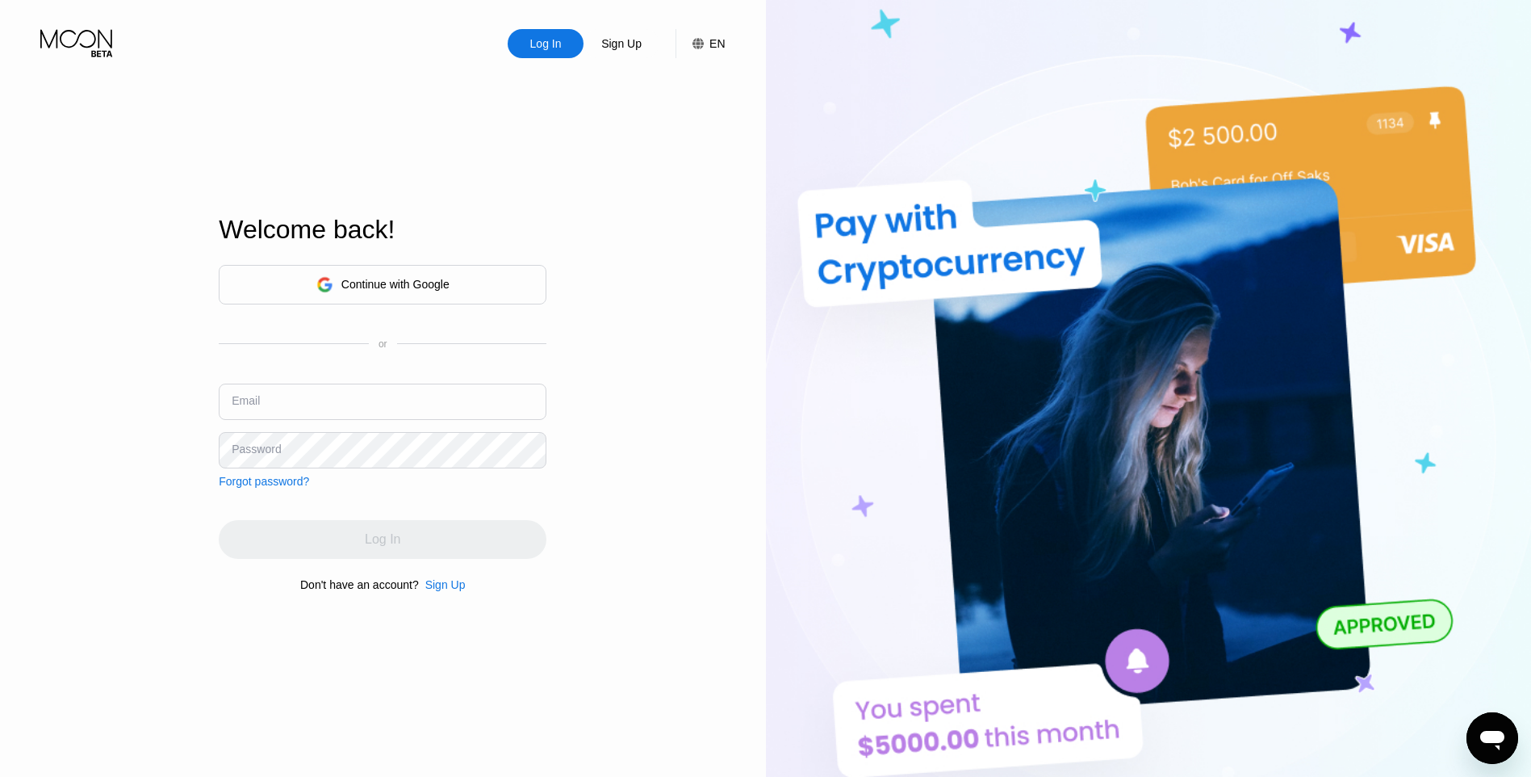
click at [330, 411] on input "text" at bounding box center [383, 401] width 328 height 36
type input "[EMAIL_ADDRESS][DOMAIN_NAME]"
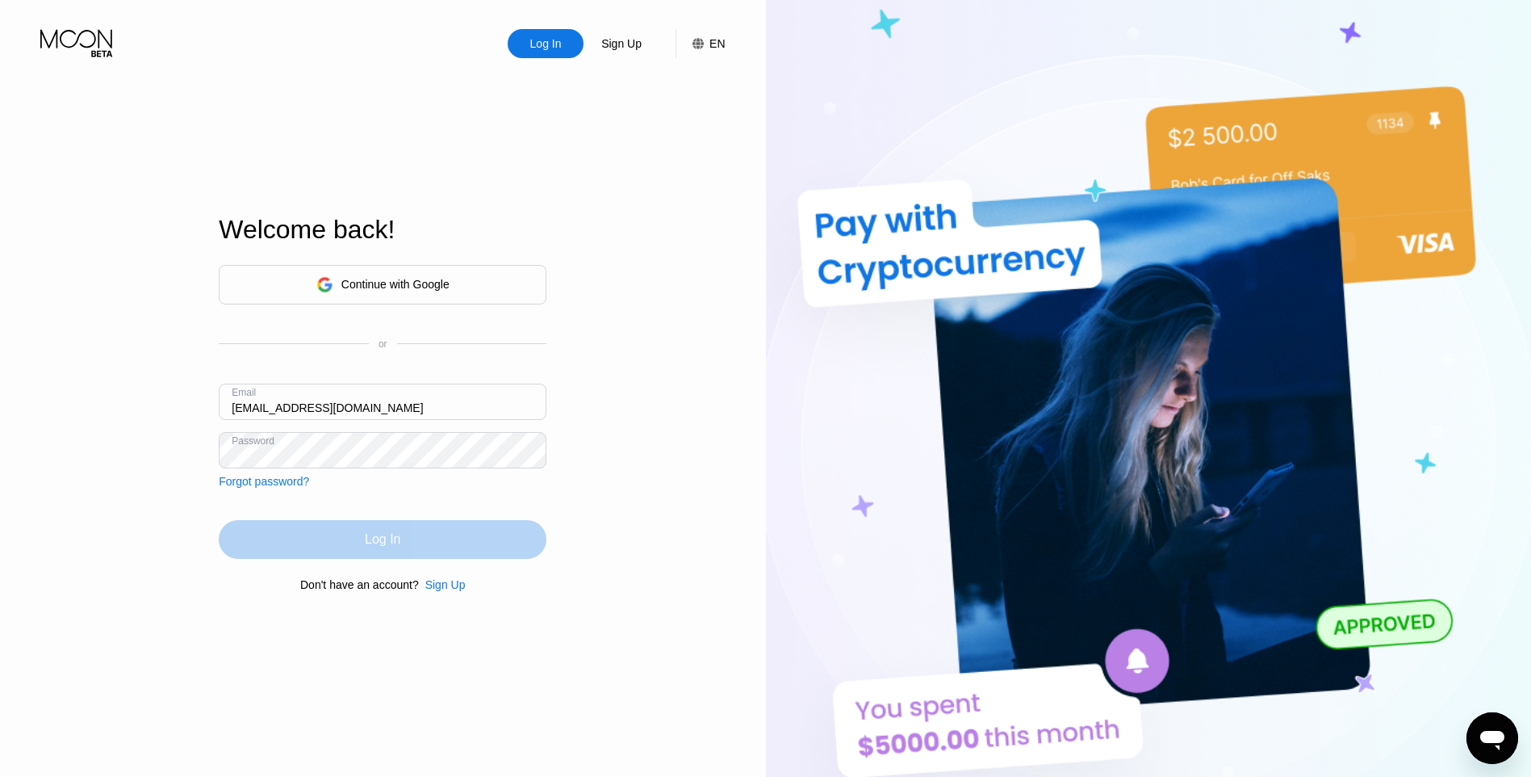
click at [396, 544] on div "Log In" at bounding box center [383, 539] width 36 height 16
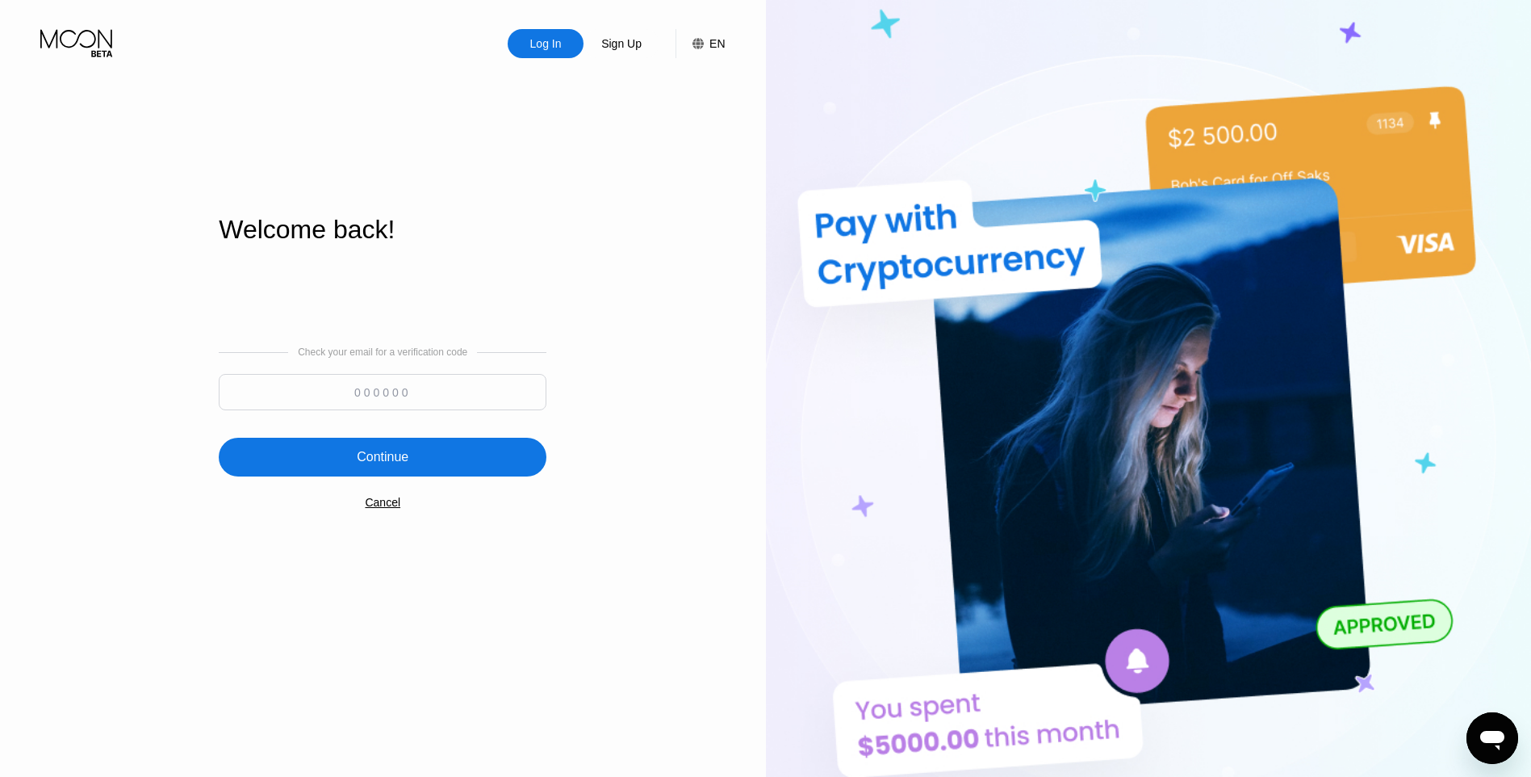
drag, startPoint x: 371, startPoint y: 399, endPoint x: 369, endPoint y: 419, distance: 20.3
click at [368, 399] on input at bounding box center [383, 392] width 328 height 36
paste input "894423"
type input "894423"
click at [369, 462] on div "Continue" at bounding box center [383, 457] width 52 height 16
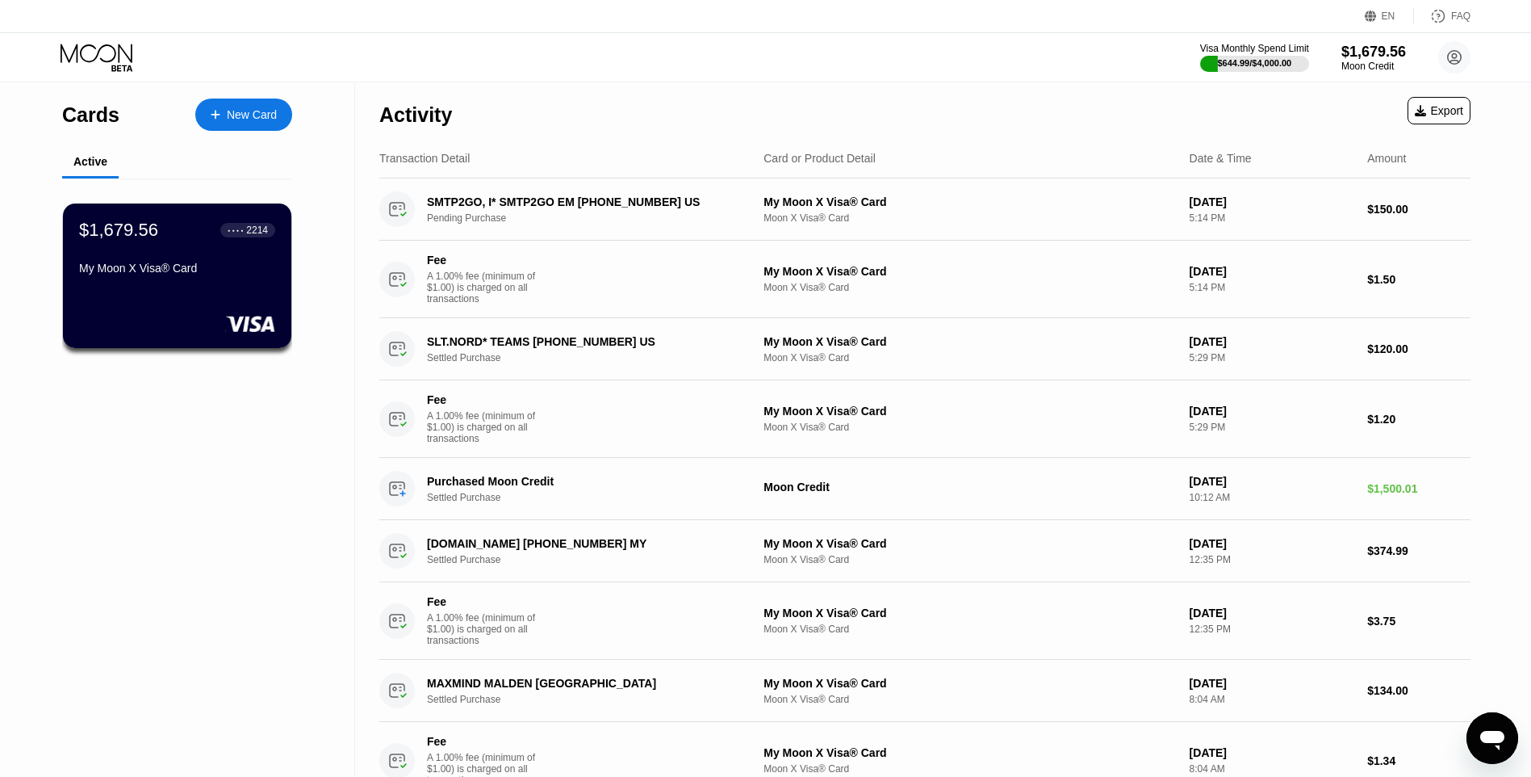
click at [1450, 106] on div "Export" at bounding box center [1439, 110] width 48 height 13
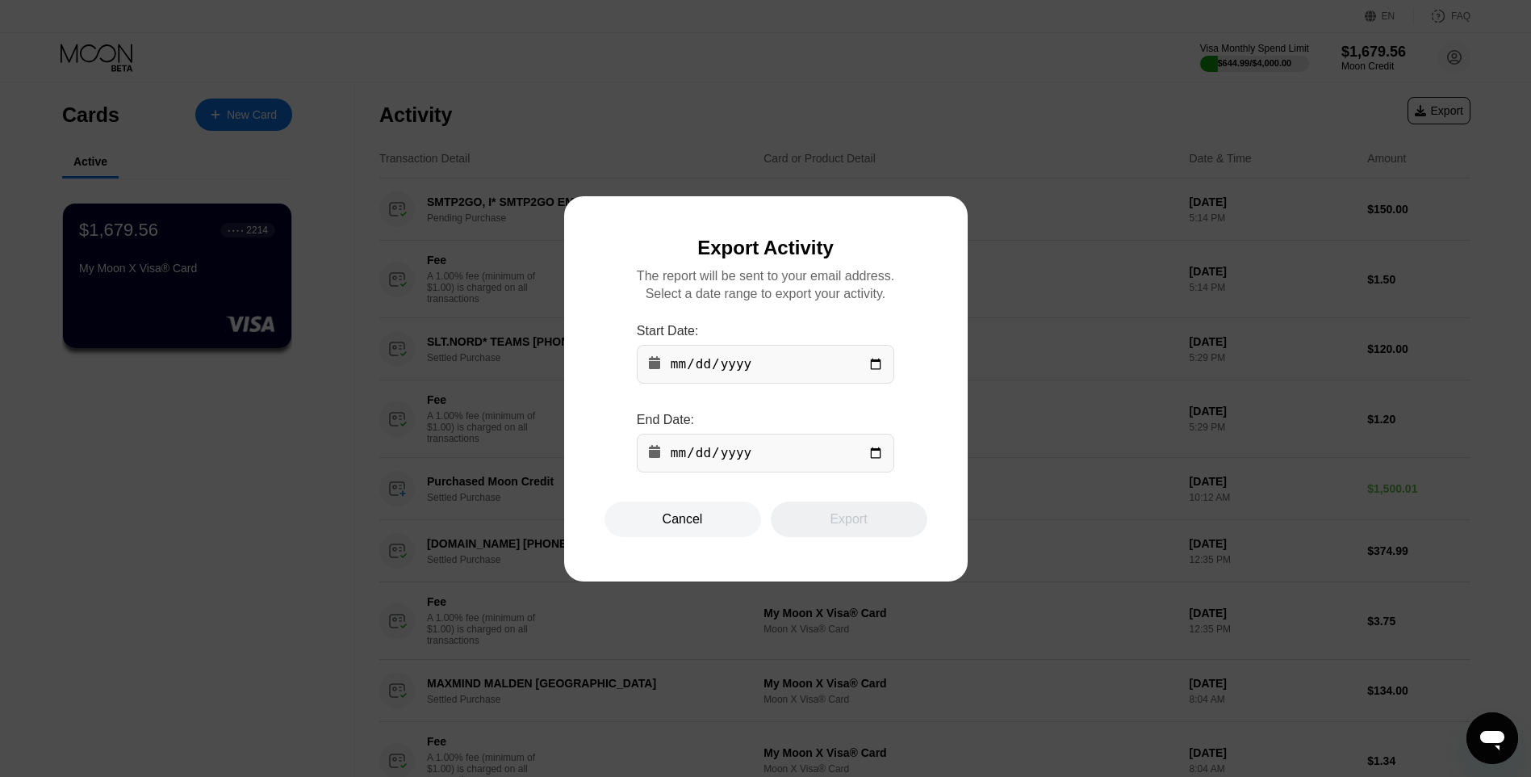
click at [879, 364] on input "date" at bounding box center [766, 364] width 258 height 39
type input "[DATE]"
click at [867, 461] on input "date" at bounding box center [766, 453] width 258 height 39
type input "[DATE]"
click at [834, 526] on div "Export" at bounding box center [848, 519] width 37 height 16
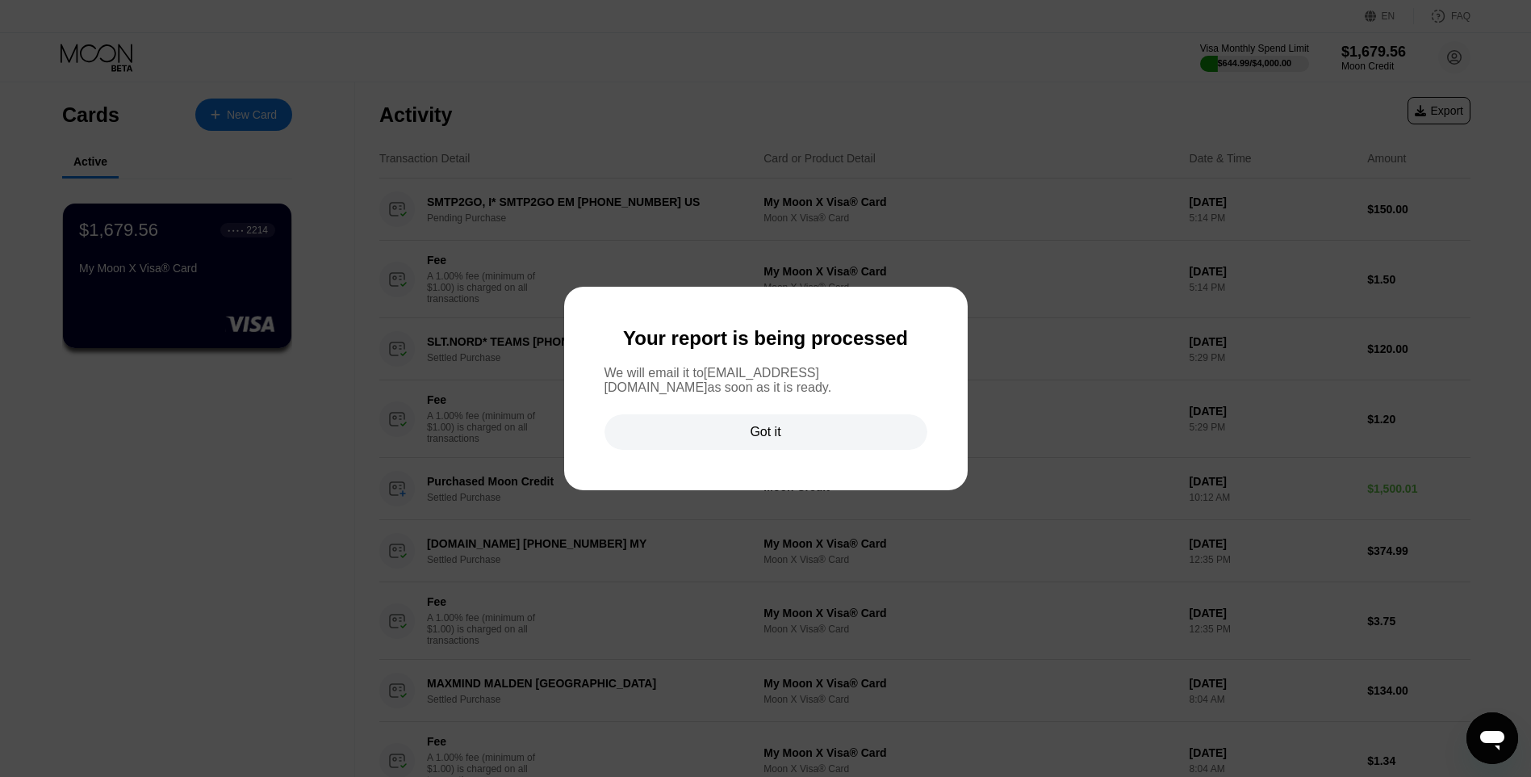
click at [758, 438] on div "Got it" at bounding box center [765, 432] width 31 height 16
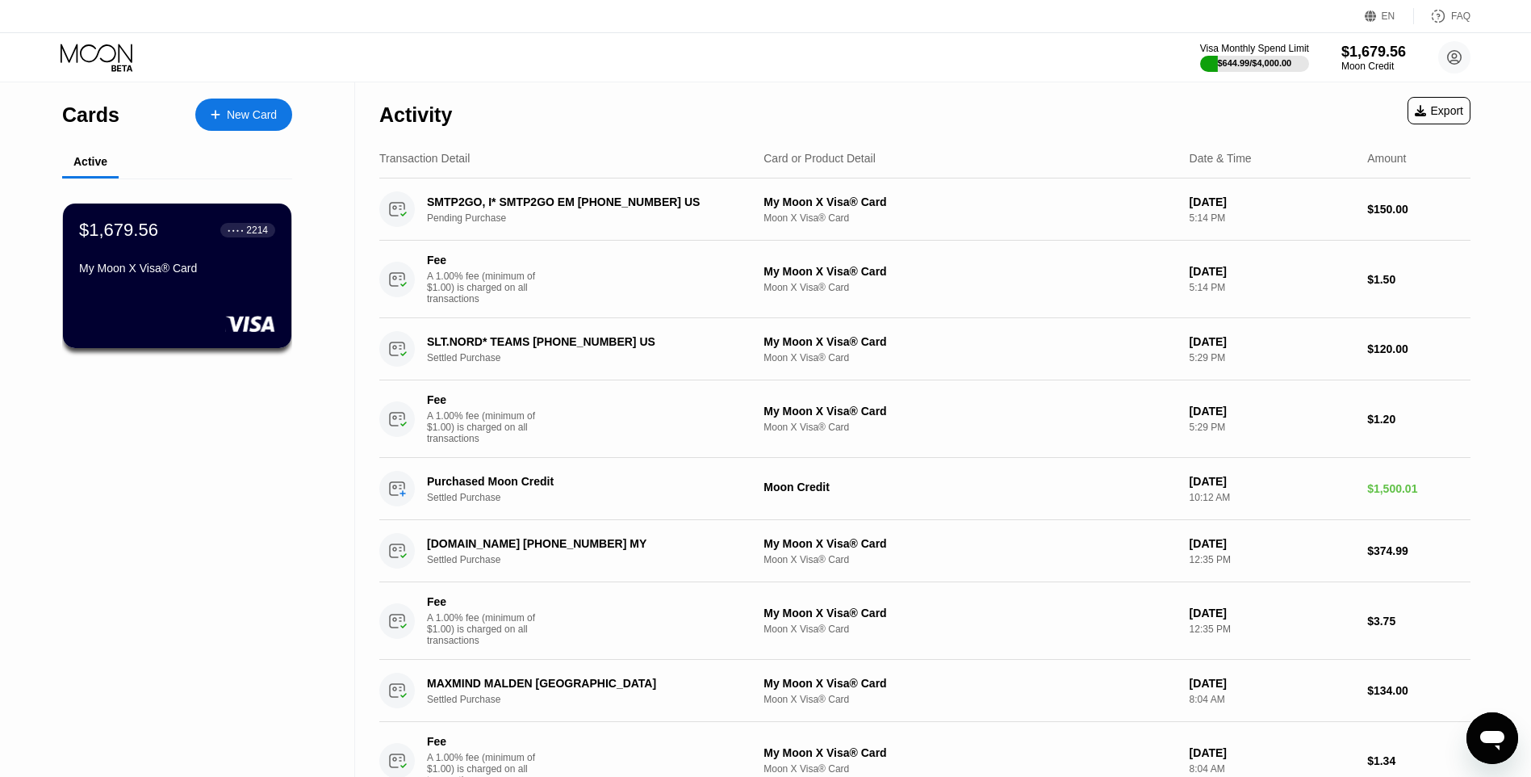
click at [1442, 115] on div "Export" at bounding box center [1439, 110] width 48 height 13
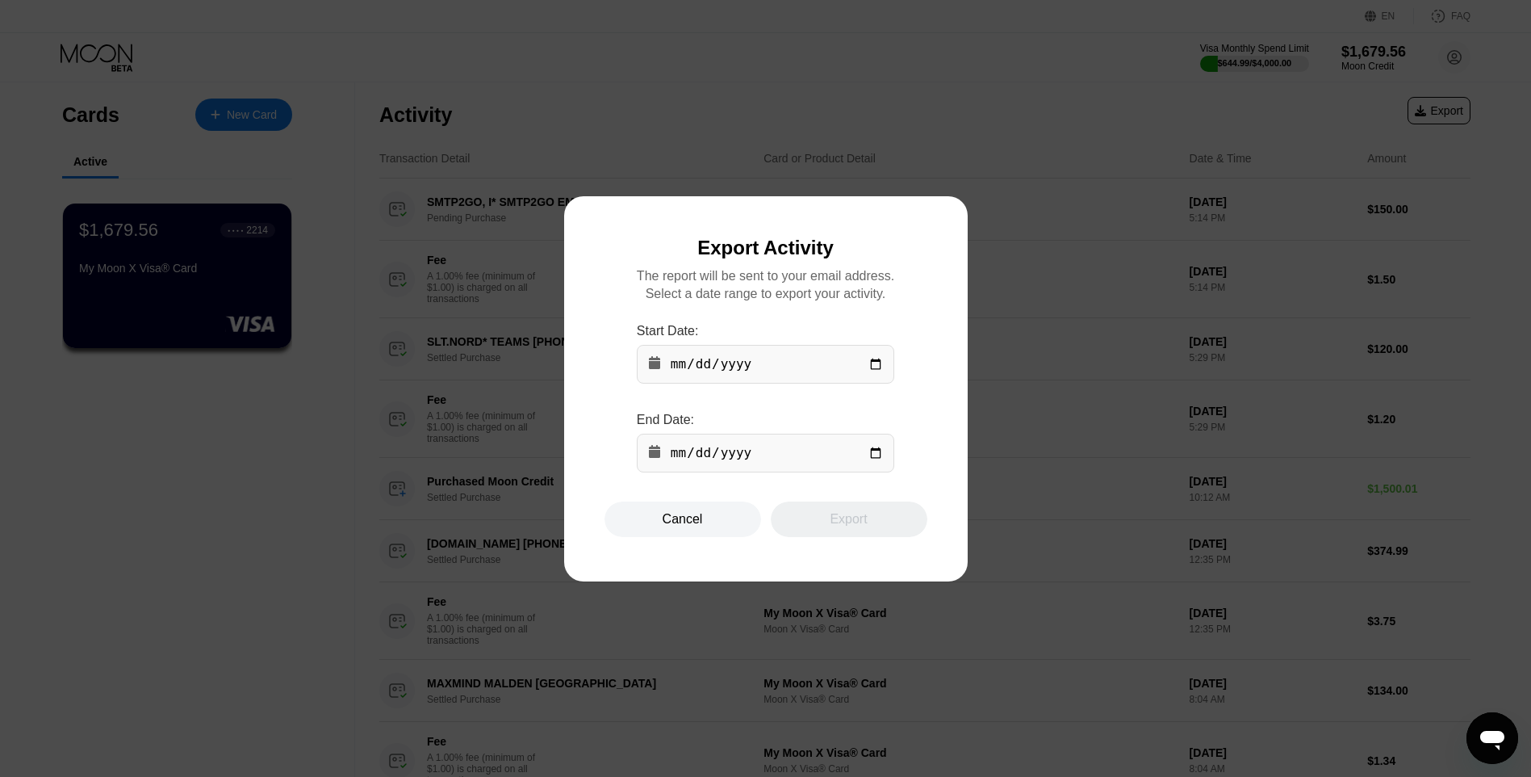
click at [870, 363] on input "date" at bounding box center [766, 364] width 258 height 39
type input "[DATE]"
click at [871, 459] on input "date" at bounding box center [766, 453] width 258 height 39
type input "[DATE]"
click at [817, 534] on div "Export" at bounding box center [849, 519] width 157 height 36
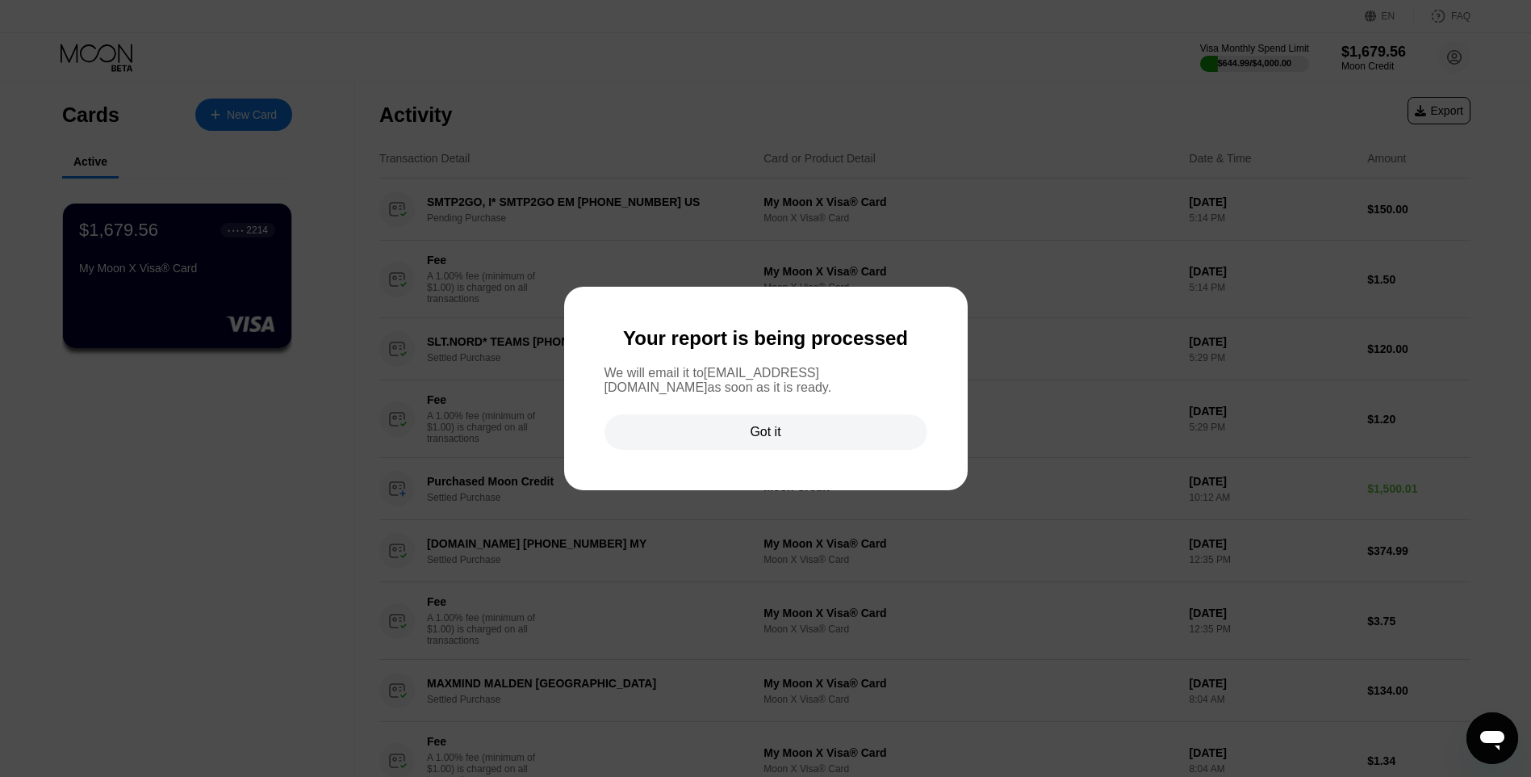
click at [764, 438] on div "Got it" at bounding box center [765, 432] width 31 height 16
